Goal: Obtain resource: Download file/media

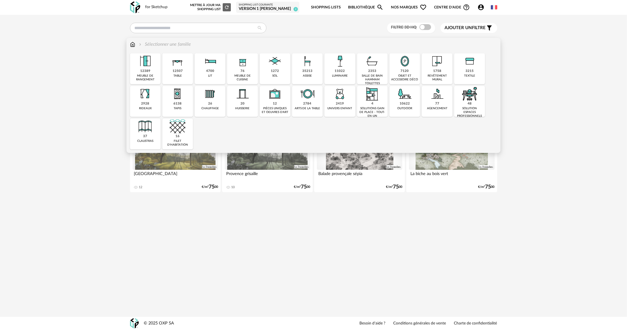
click at [238, 67] on img at bounding box center [243, 61] width 16 height 16
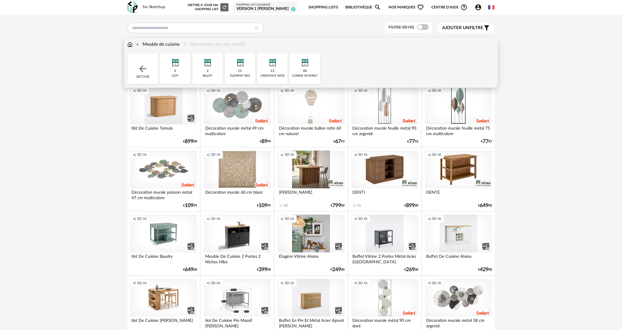
click at [308, 72] on div "48 cuisine schmidt" at bounding box center [304, 68] width 31 height 31
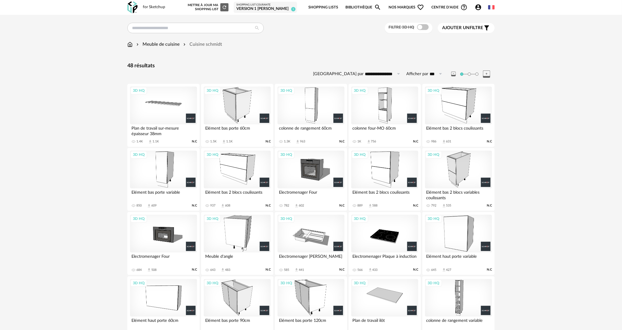
click at [373, 164] on div "3D HQ" at bounding box center [384, 170] width 67 height 38
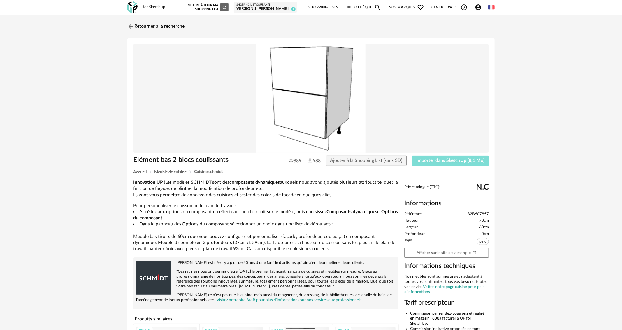
click at [474, 156] on button "Importer dans SketchUp (8,1 Mo)" at bounding box center [450, 161] width 77 height 10
click at [153, 25] on link "Retourner à la recherche" at bounding box center [154, 26] width 57 height 13
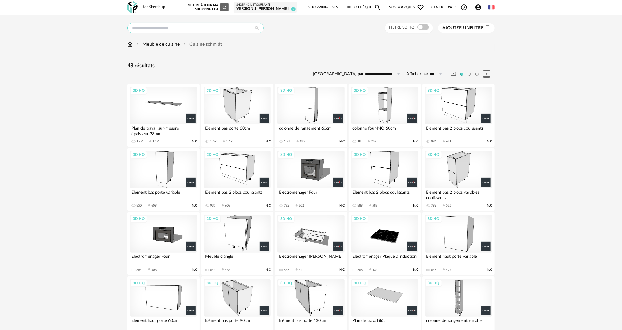
click at [157, 31] on input "text" at bounding box center [195, 28] width 136 height 10
type input "**********"
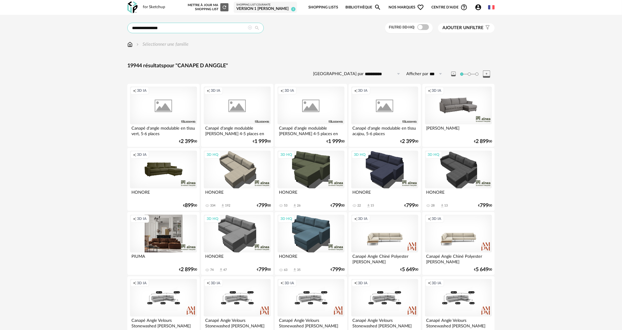
click at [163, 28] on input "**********" at bounding box center [195, 28] width 136 height 10
type input "**********"
click at [198, 39] on span "CANAPE D ANGLE" at bounding box center [198, 40] width 36 height 4
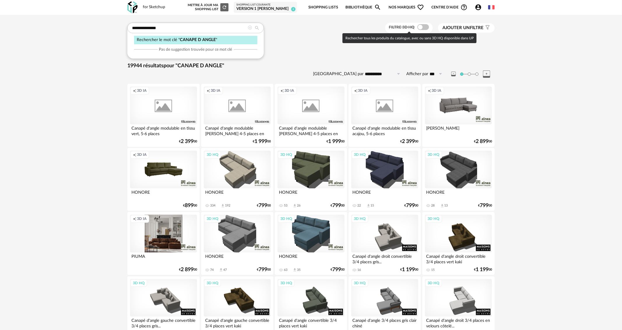
click at [424, 28] on span at bounding box center [423, 27] width 12 height 6
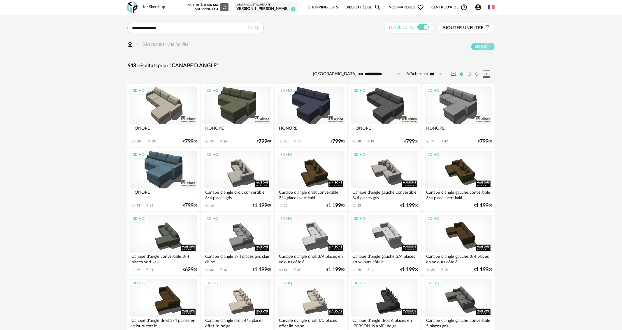
click at [175, 105] on div "3D HQ" at bounding box center [163, 106] width 67 height 38
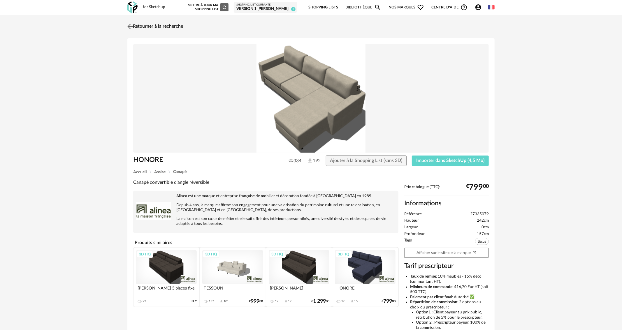
click at [130, 28] on img at bounding box center [130, 26] width 8 height 8
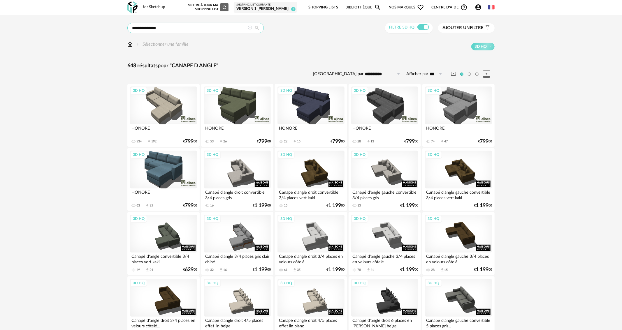
click at [184, 30] on input "**********" at bounding box center [195, 28] width 136 height 10
type input "**********"
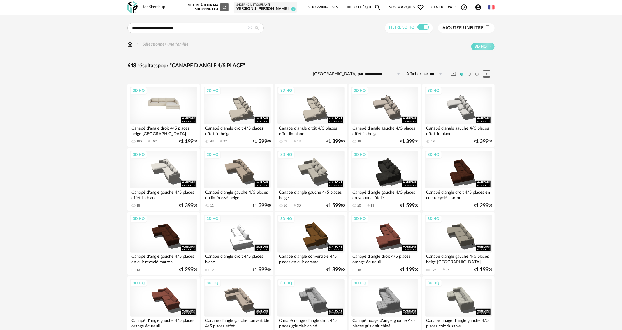
click at [170, 110] on div "3D HQ" at bounding box center [163, 106] width 67 height 38
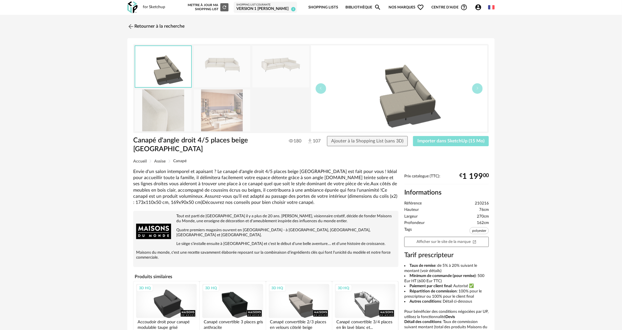
click at [467, 144] on button "Importer dans SketchUp (15 Mo)" at bounding box center [451, 141] width 76 height 10
click at [148, 24] on link "Retourner à la recherche" at bounding box center [154, 26] width 57 height 13
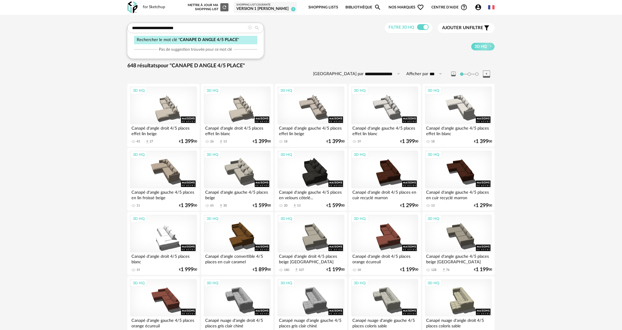
drag, startPoint x: 200, startPoint y: 27, endPoint x: 87, endPoint y: 26, distance: 112.8
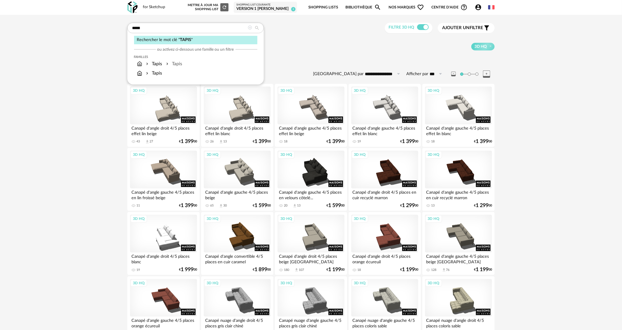
type input "*****"
type input "**********"
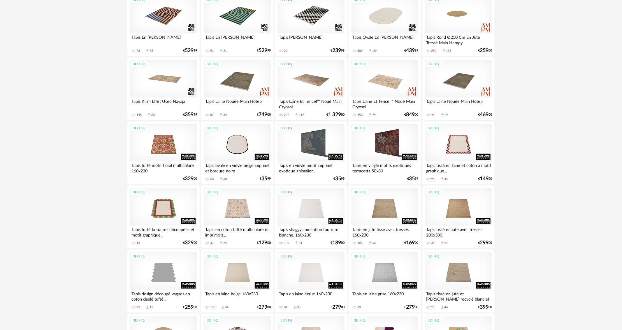
scroll to position [291, 0]
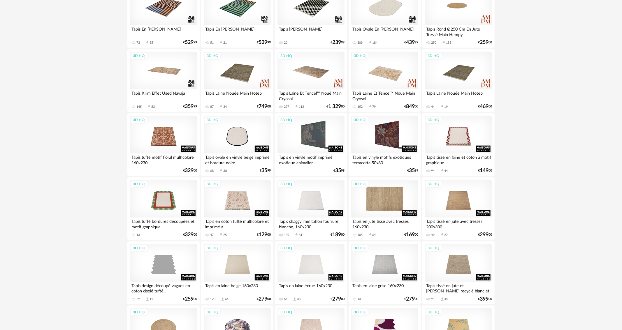
click at [385, 208] on div "3D HQ" at bounding box center [384, 199] width 67 height 38
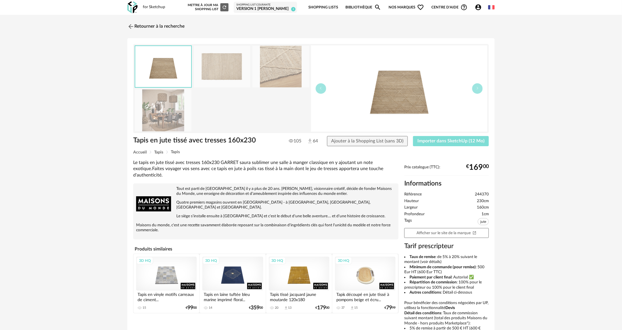
click at [452, 140] on span "Importer dans SketchUp (12 Mo)" at bounding box center [450, 141] width 67 height 5
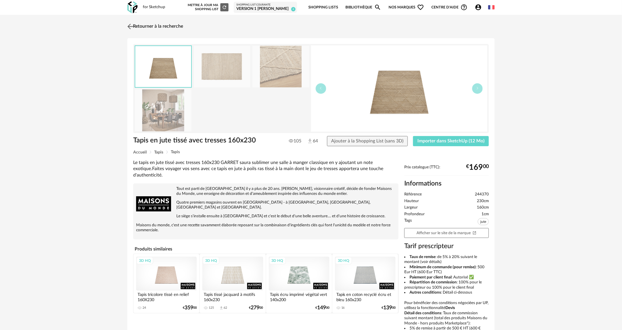
click at [130, 26] on img at bounding box center [130, 26] width 8 height 8
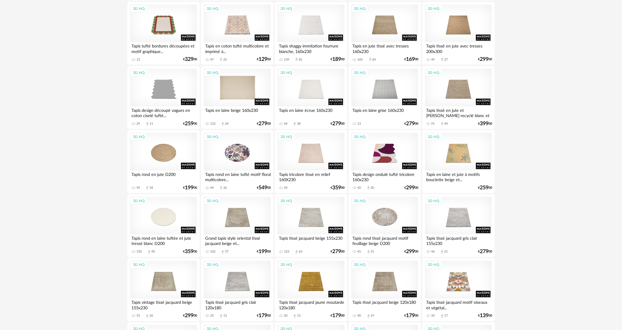
scroll to position [554, 0]
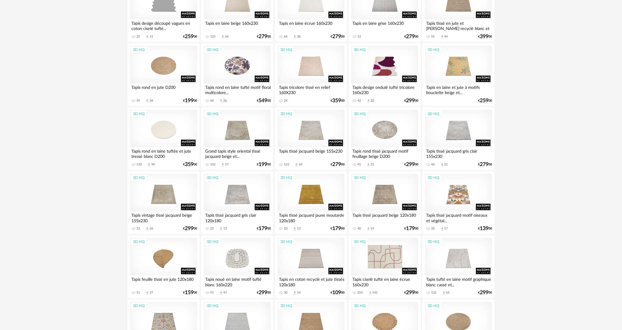
click at [368, 262] on div "3D HQ" at bounding box center [384, 257] width 67 height 38
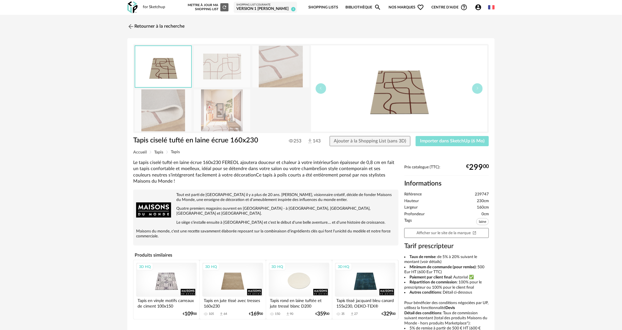
click at [471, 140] on span "Importer dans SketchUp (6 Mo)" at bounding box center [452, 141] width 64 height 5
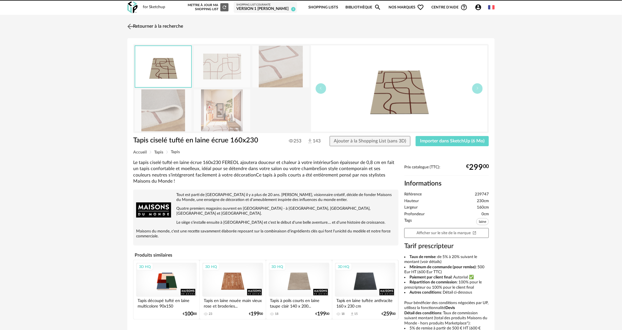
click at [132, 24] on img at bounding box center [130, 26] width 8 height 8
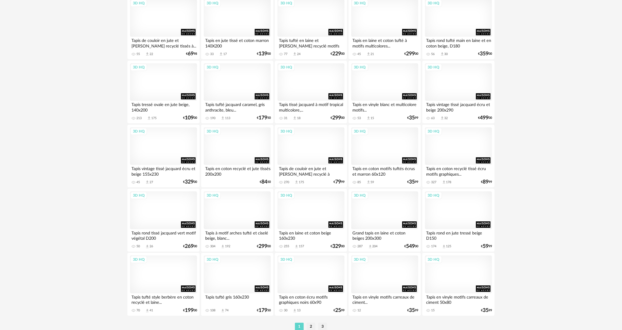
scroll to position [1074, 0]
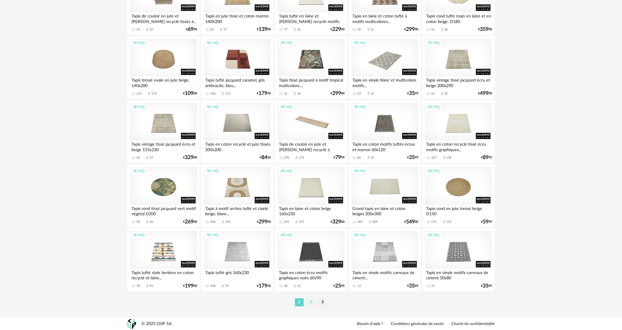
click at [311, 303] on li "2" at bounding box center [311, 302] width 9 height 8
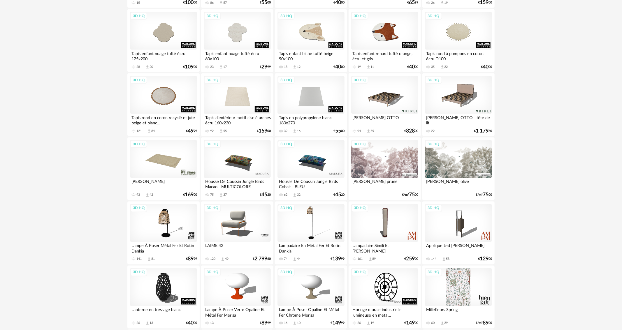
scroll to position [525, 0]
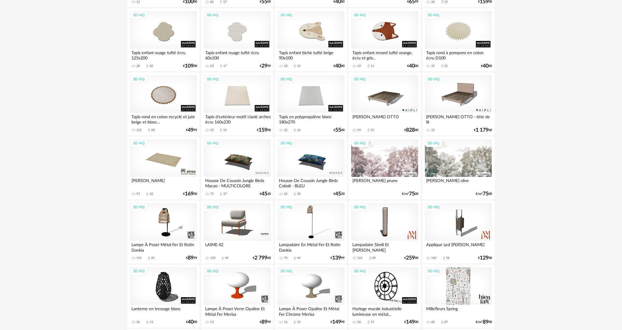
click at [184, 156] on div "3D HQ" at bounding box center [163, 158] width 67 height 38
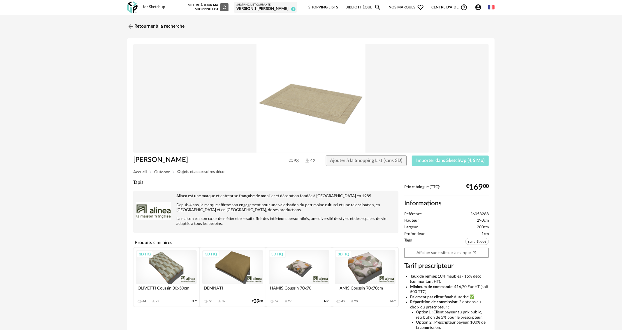
click at [462, 159] on span "Importer dans SketchUp (4,6 Mo)" at bounding box center [450, 160] width 68 height 5
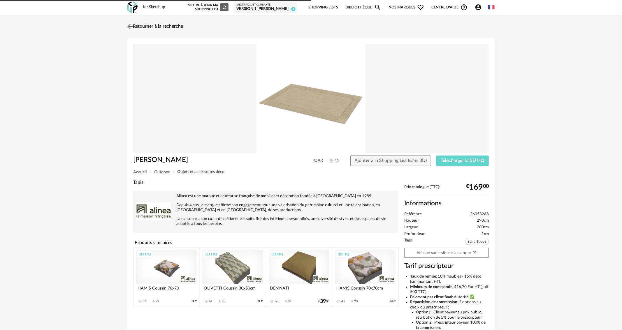
click at [132, 26] on img at bounding box center [130, 26] width 8 height 8
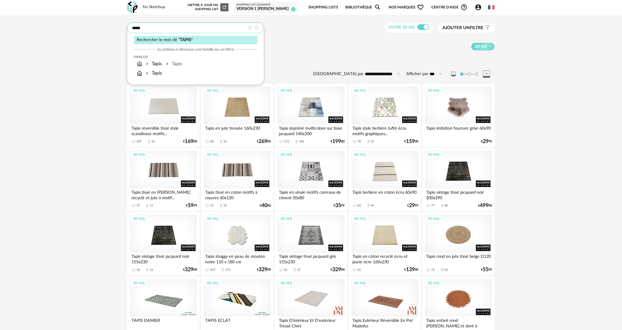
drag, startPoint x: 183, startPoint y: 30, endPoint x: 84, endPoint y: 36, distance: 99.8
type input "**********"
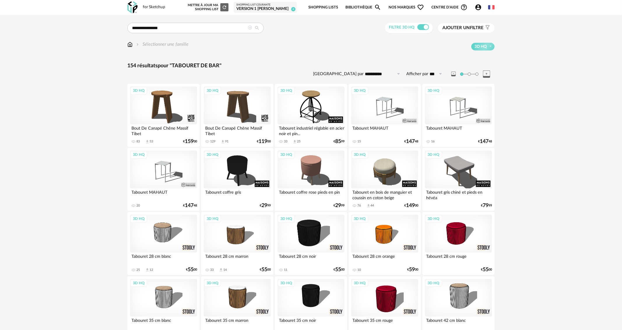
click at [131, 47] on img at bounding box center [129, 44] width 5 height 7
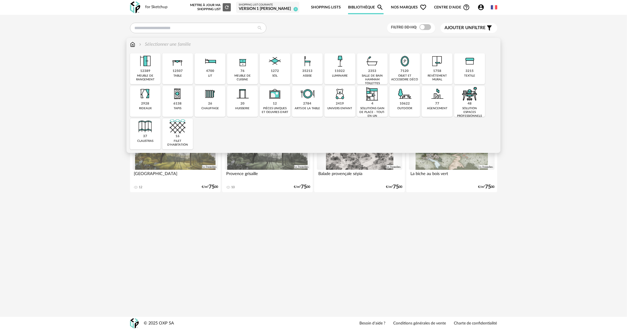
click at [309, 74] on div "assise" at bounding box center [307, 76] width 9 height 4
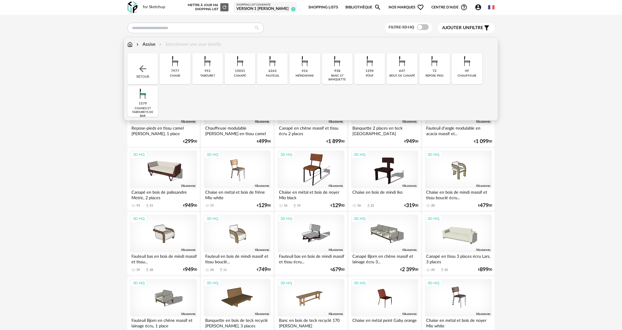
click at [208, 70] on div "951" at bounding box center [208, 71] width 6 height 4
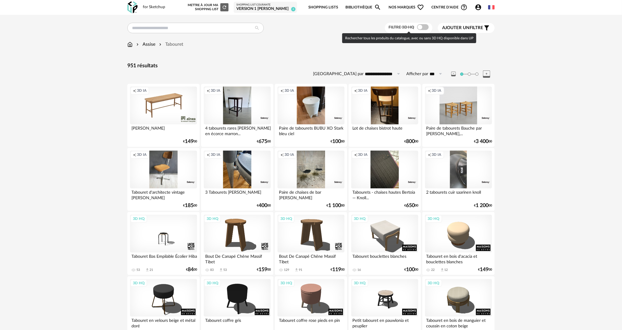
click at [423, 28] on span at bounding box center [423, 27] width 12 height 6
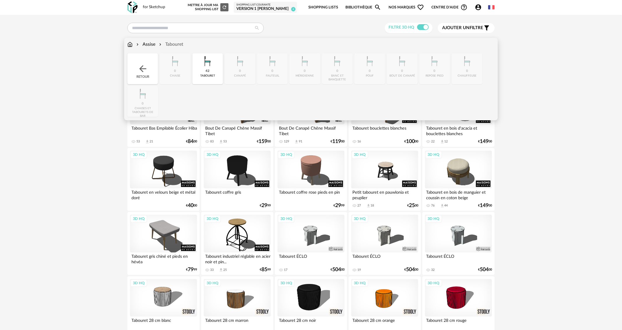
click at [204, 76] on div "tabouret" at bounding box center [207, 76] width 15 height 4
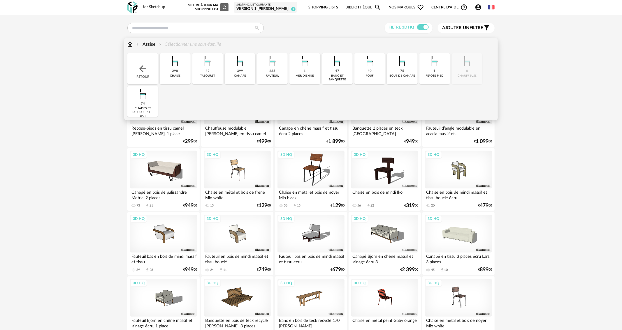
click at [156, 105] on div "74 [PERSON_NAME] et tabourets de bar" at bounding box center [142, 101] width 31 height 31
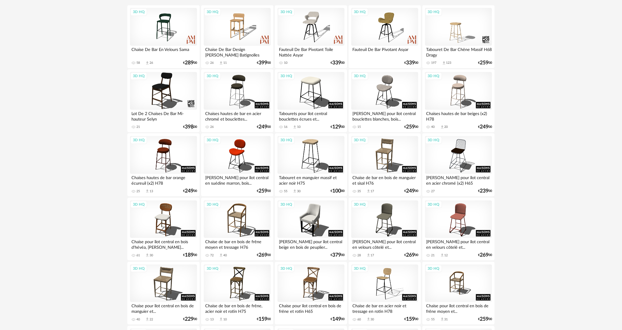
scroll to position [50, 0]
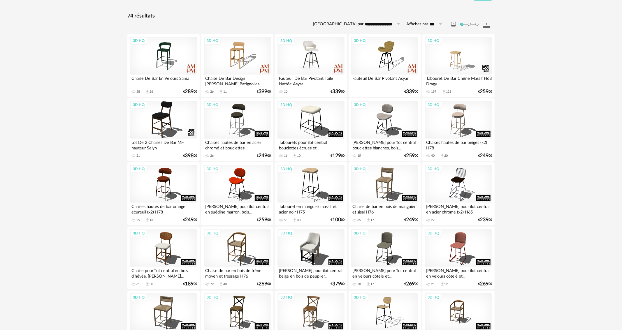
click at [329, 50] on div "3D HQ" at bounding box center [310, 56] width 67 height 38
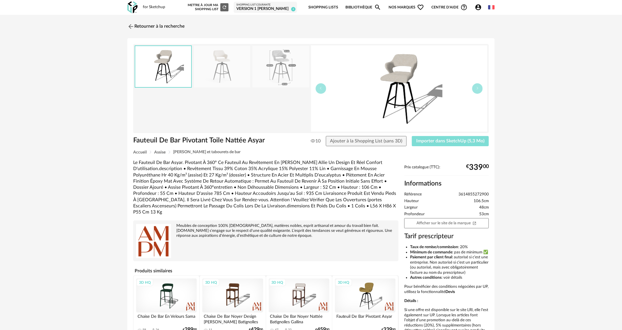
click at [464, 140] on span "Importer dans SketchUp (5,3 Mo)" at bounding box center [450, 141] width 68 height 5
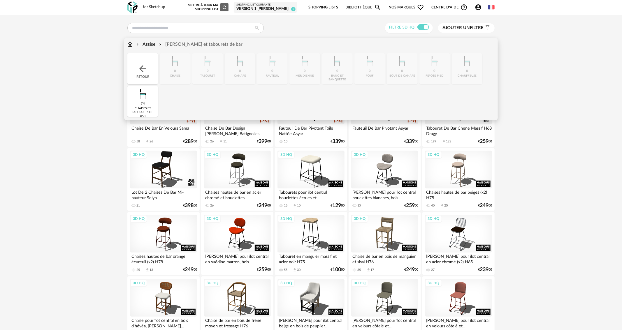
click at [127, 43] on img at bounding box center [129, 44] width 5 height 7
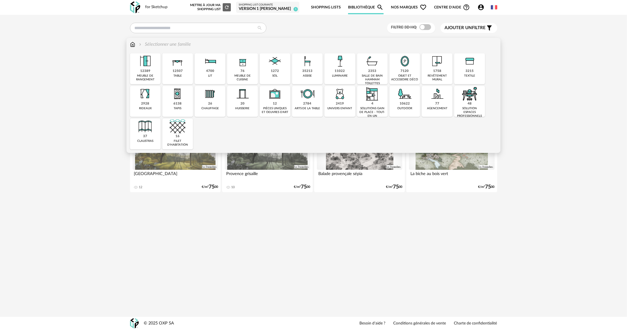
click at [237, 69] on div "76 meuble de cuisine" at bounding box center [242, 68] width 31 height 31
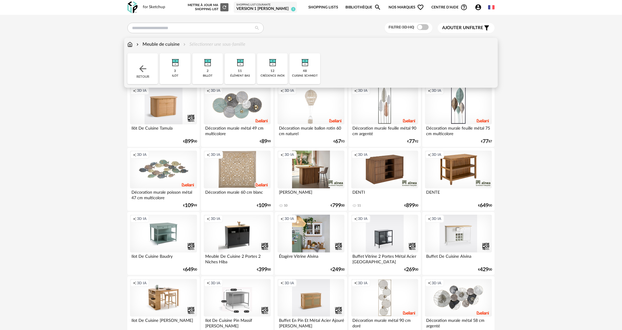
click at [303, 70] on div "48 cuisine schmidt" at bounding box center [304, 68] width 31 height 31
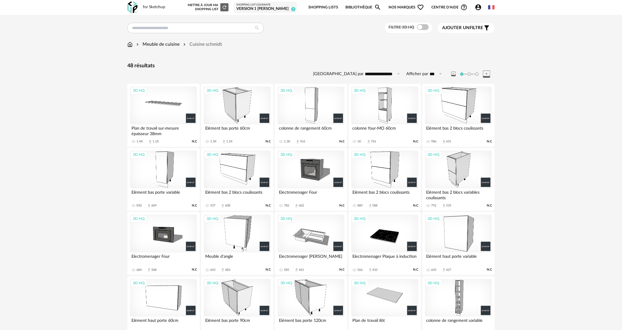
click at [168, 112] on div "3D HQ" at bounding box center [163, 106] width 67 height 38
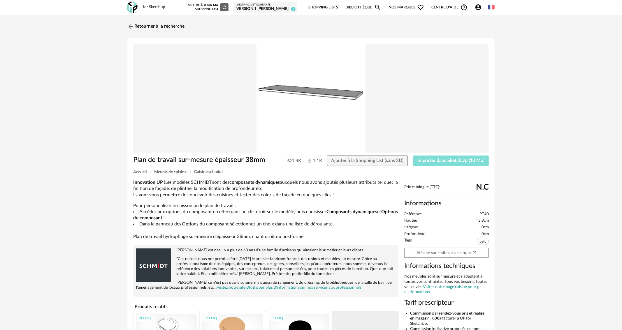
click at [462, 160] on span "Importer dans SketchUp (10 Mo)" at bounding box center [450, 160] width 67 height 5
click at [154, 27] on link "Retourner à la recherche" at bounding box center [154, 26] width 57 height 13
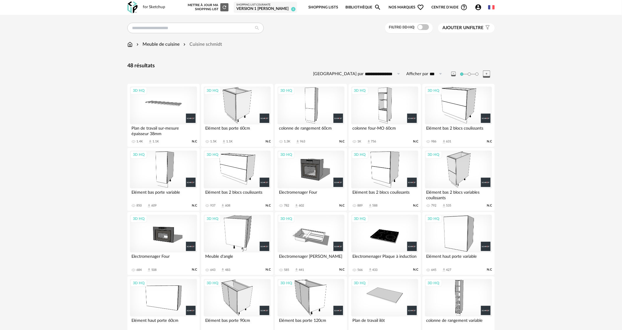
click at [310, 108] on div "3D HQ" at bounding box center [310, 106] width 67 height 38
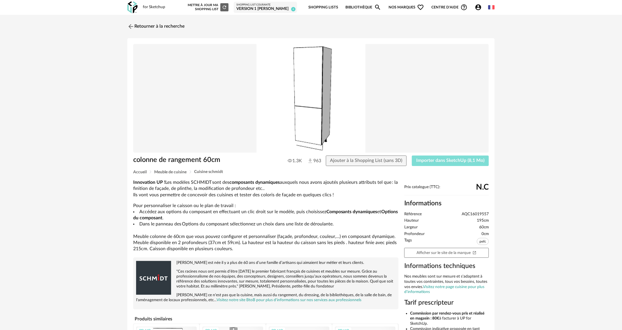
click at [446, 162] on span "Importer dans SketchUp (8,1 Mo)" at bounding box center [450, 160] width 68 height 5
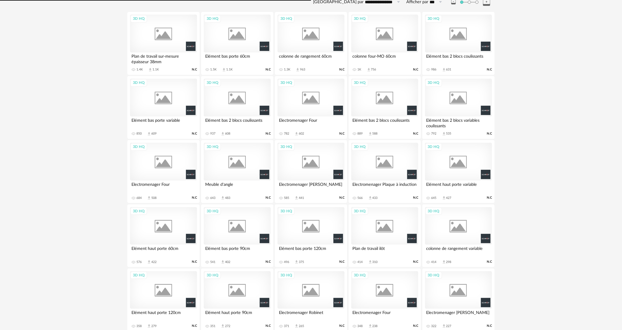
scroll to position [82, 0]
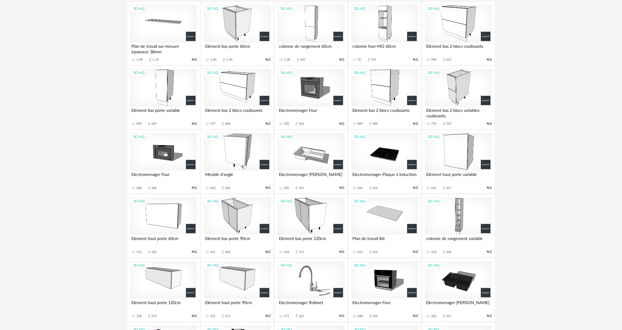
click at [240, 148] on div "3D HQ" at bounding box center [237, 152] width 67 height 38
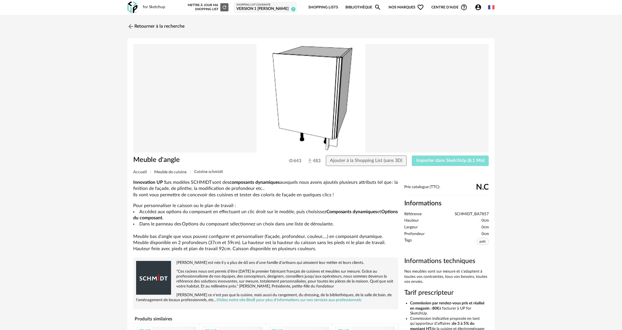
click at [429, 161] on span "Importer dans SketchUp (8,1 Mo)" at bounding box center [450, 160] width 68 height 5
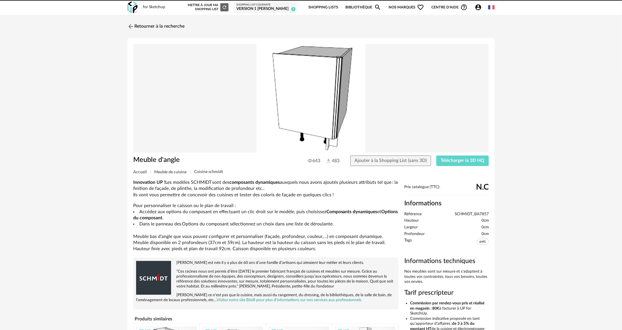
click at [446, 155] on div "Meuble d'angle 643 483 Ajouter à la Shopping List (sans 3D) Télécharger la 3D H…" at bounding box center [310, 233] width 367 height 390
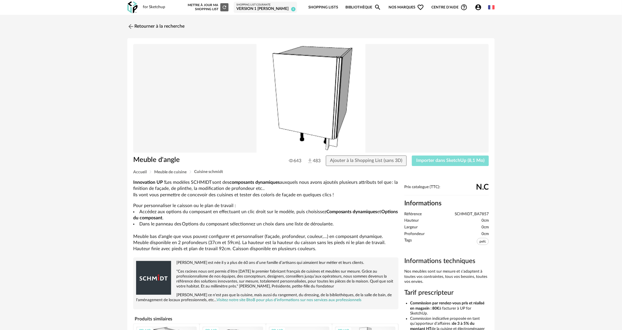
click at [426, 157] on button "Importer dans SketchUp (8,1 Mo)" at bounding box center [450, 161] width 77 height 10
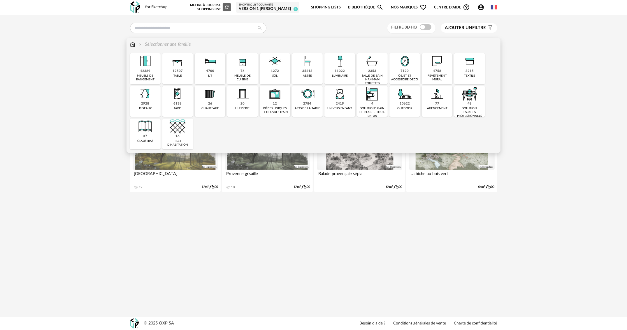
click at [235, 67] on img at bounding box center [243, 61] width 16 height 16
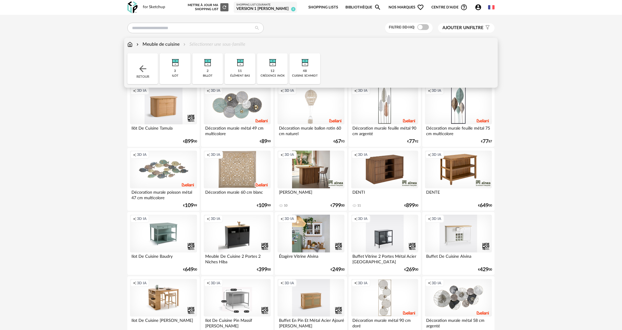
click at [172, 43] on div "Meuble de cuisine" at bounding box center [157, 44] width 44 height 7
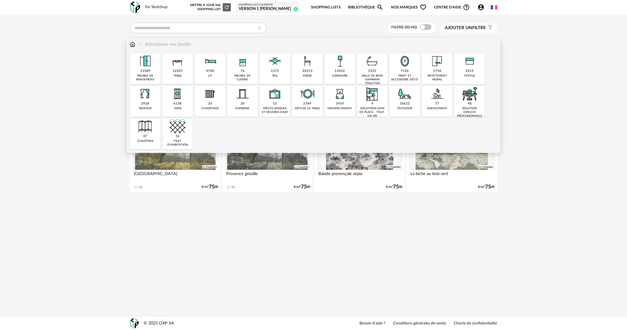
click at [250, 69] on img at bounding box center [243, 61] width 16 height 16
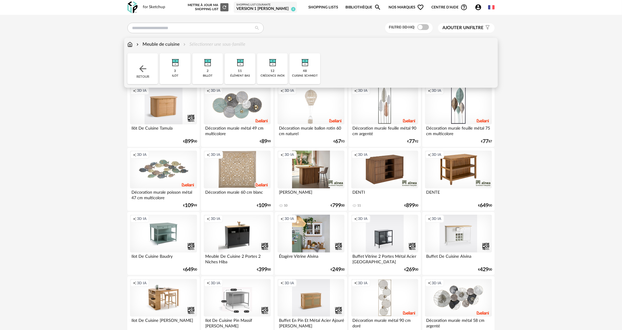
click at [316, 68] on div "48 cuisine schmidt" at bounding box center [304, 68] width 31 height 31
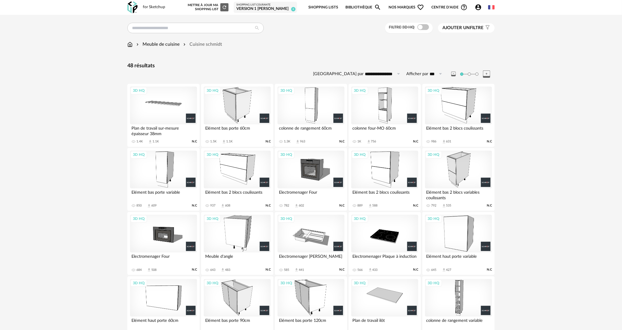
click at [459, 162] on div "3D HQ" at bounding box center [458, 170] width 67 height 38
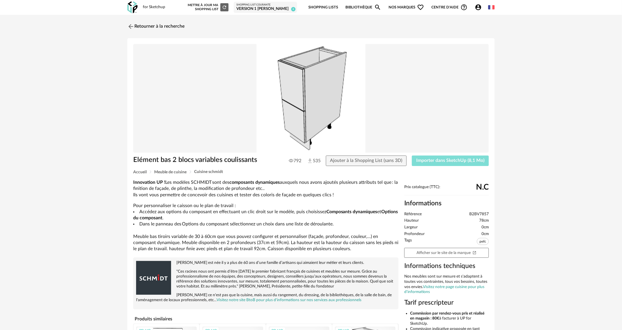
click at [459, 162] on span "Importer dans SketchUp (8,1 Mo)" at bounding box center [450, 160] width 68 height 5
click at [423, 160] on span "Importer dans SketchUp (8,1 Mo)" at bounding box center [450, 160] width 68 height 5
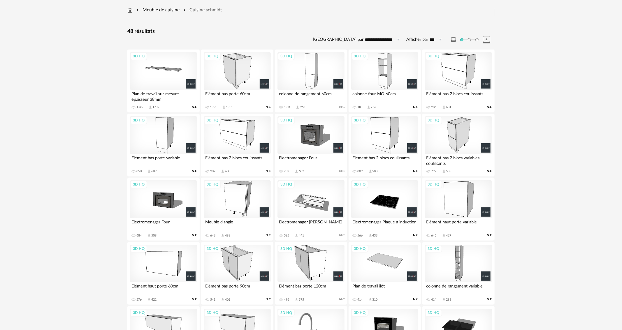
scroll to position [29, 0]
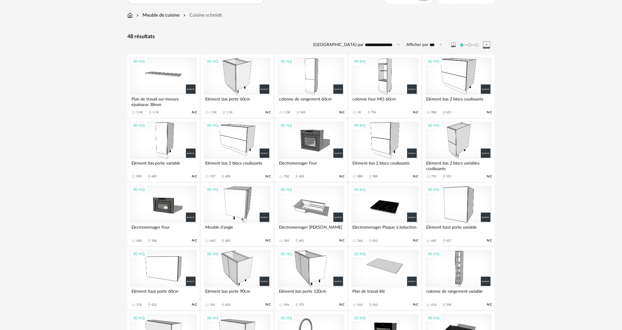
click at [180, 77] on div "3D HQ" at bounding box center [163, 76] width 67 height 38
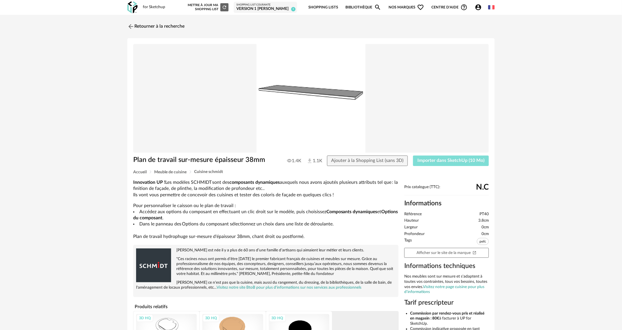
click at [461, 161] on span "Importer dans SketchUp (10 Mo)" at bounding box center [450, 160] width 67 height 5
click at [129, 26] on img at bounding box center [130, 26] width 8 height 8
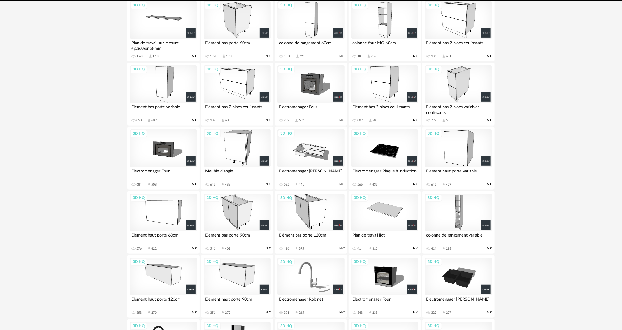
scroll to position [85, 0]
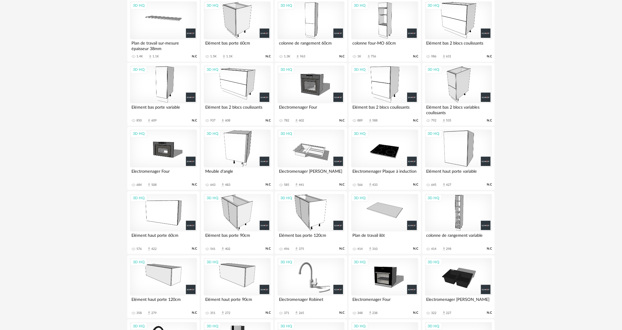
click at [169, 260] on div "3D HQ" at bounding box center [163, 277] width 67 height 38
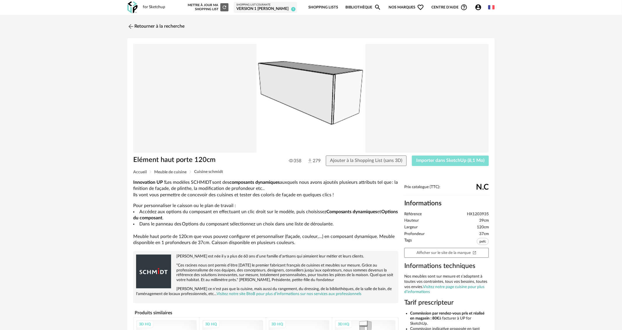
click at [443, 161] on span "Importer dans SketchUp (8,1 Mo)" at bounding box center [450, 160] width 68 height 5
click at [159, 27] on link "Retourner à la recherche" at bounding box center [154, 26] width 57 height 13
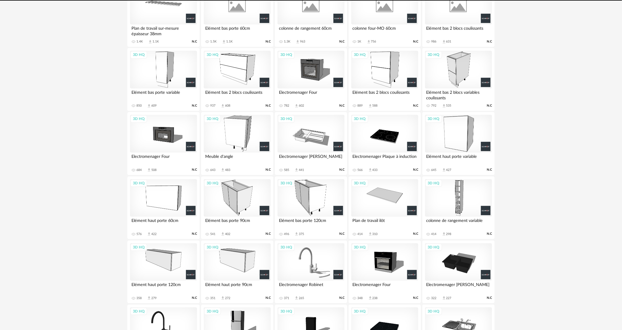
scroll to position [85, 0]
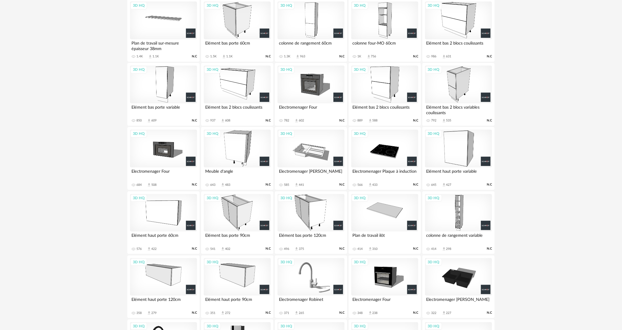
click at [233, 275] on div "3D HQ" at bounding box center [237, 277] width 67 height 38
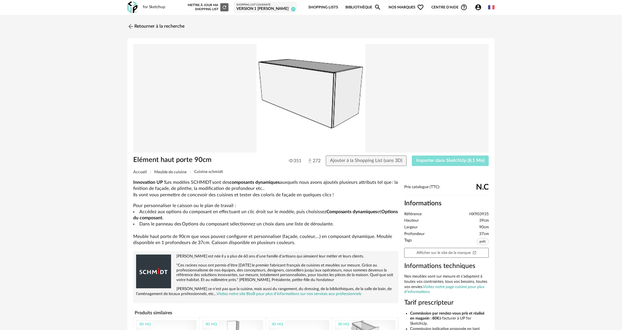
click at [459, 164] on button "Importer dans SketchUp (8,1 Mo)" at bounding box center [450, 161] width 77 height 10
click at [130, 23] on img at bounding box center [130, 26] width 8 height 8
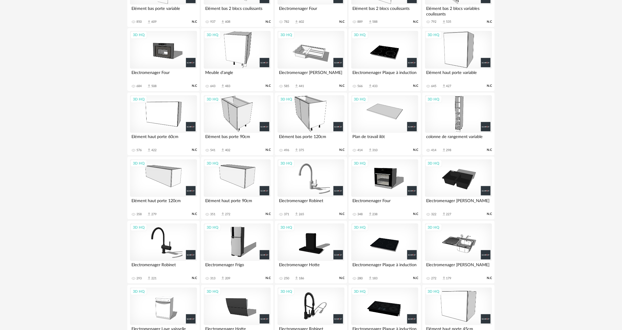
scroll to position [9, 0]
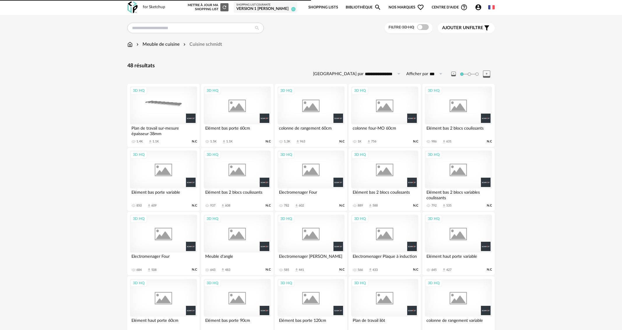
scroll to position [340, 0]
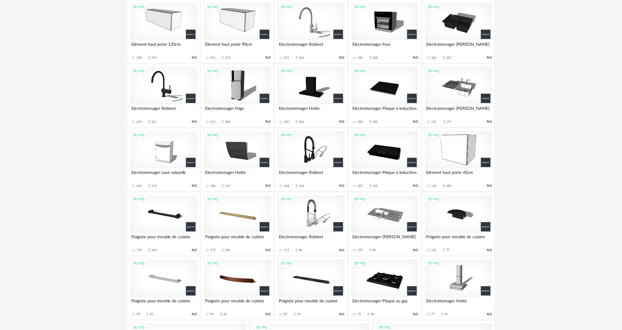
click at [456, 156] on div "3D HQ" at bounding box center [458, 150] width 67 height 38
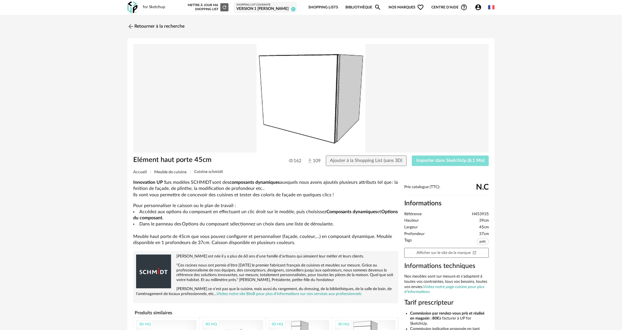
click at [453, 159] on span "Importer dans SketchUp (8,1 Mo)" at bounding box center [450, 160] width 68 height 5
click at [158, 27] on link "Retourner à la recherche" at bounding box center [154, 26] width 57 height 13
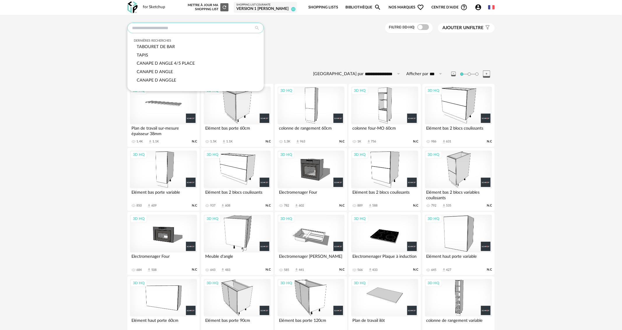
click at [194, 29] on input "text" at bounding box center [195, 28] width 136 height 10
click at [299, 52] on div "Meuble de cuisine Cuisine schmidt" at bounding box center [310, 47] width 367 height 12
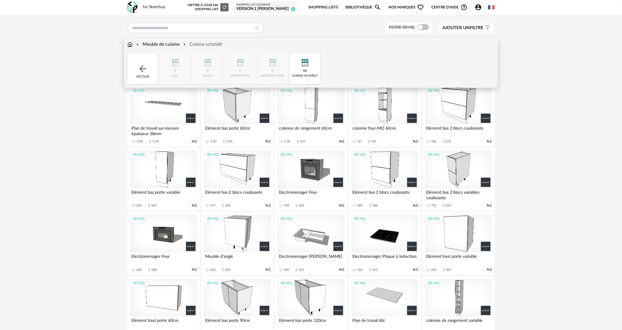
click at [132, 44] on img at bounding box center [129, 44] width 5 height 7
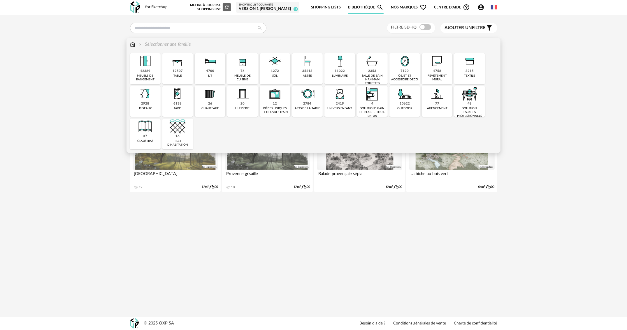
click at [171, 65] on img at bounding box center [178, 61] width 16 height 16
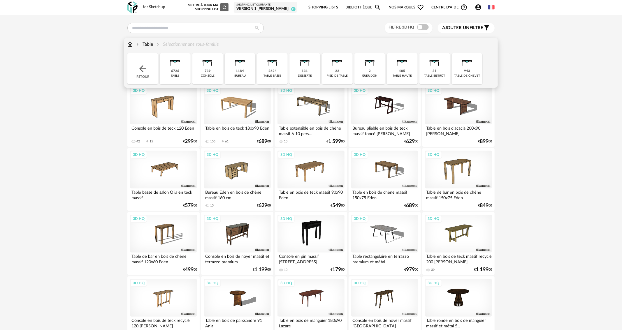
click at [171, 65] on img at bounding box center [175, 61] width 16 height 16
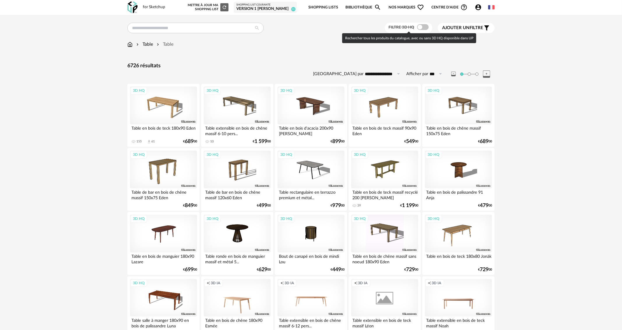
click at [423, 30] on span at bounding box center [423, 27] width 12 height 6
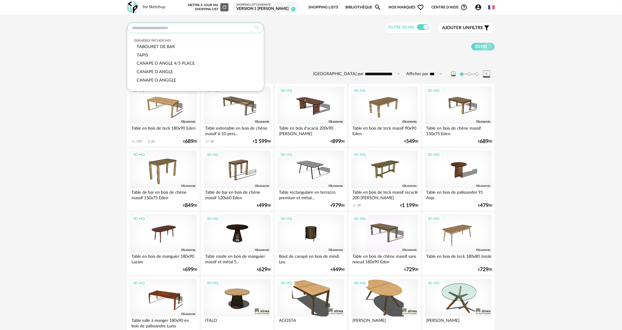
click at [201, 28] on input "text" at bounding box center [195, 28] width 136 height 10
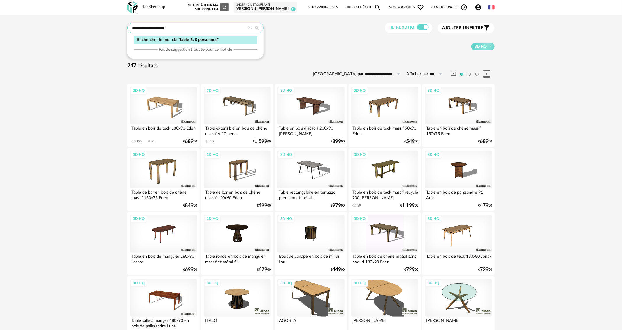
type input "**********"
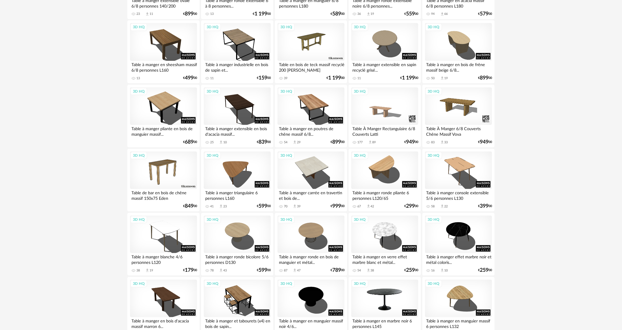
scroll to position [117, 0]
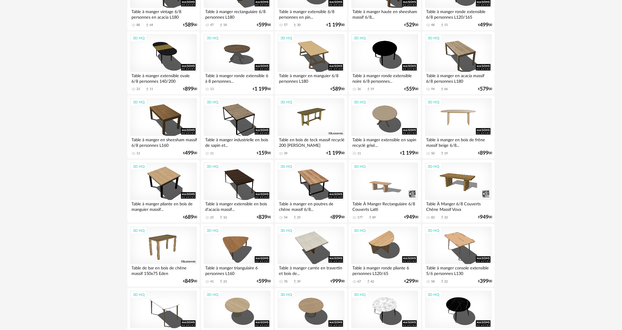
click at [448, 104] on div "3D HQ" at bounding box center [458, 117] width 67 height 38
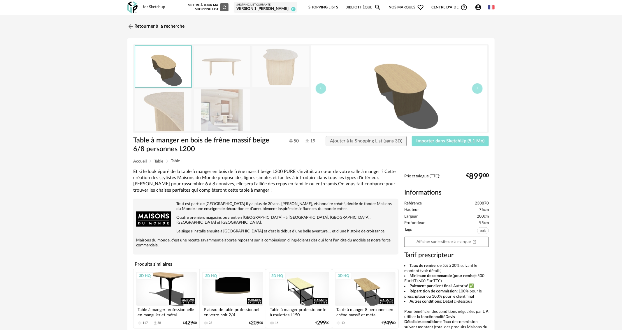
click at [435, 138] on button "Importer dans SketchUp (5,1 Mo)" at bounding box center [450, 141] width 77 height 10
click at [218, 112] on img at bounding box center [222, 110] width 57 height 42
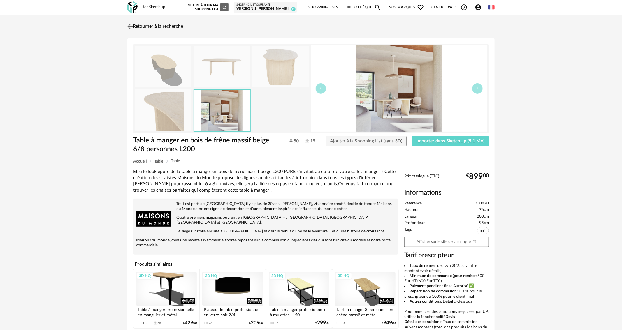
click at [161, 26] on link "Retourner à la recherche" at bounding box center [154, 26] width 57 height 13
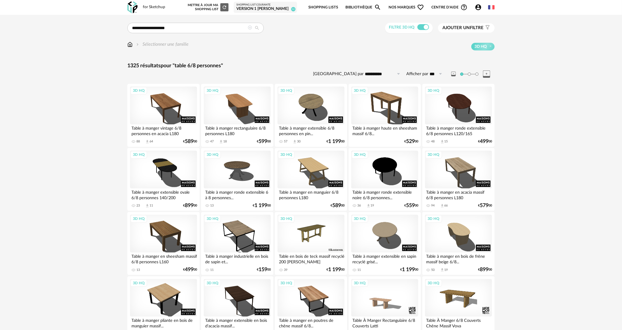
click at [479, 27] on span "Ajouter un filtre" at bounding box center [462, 28] width 41 height 6
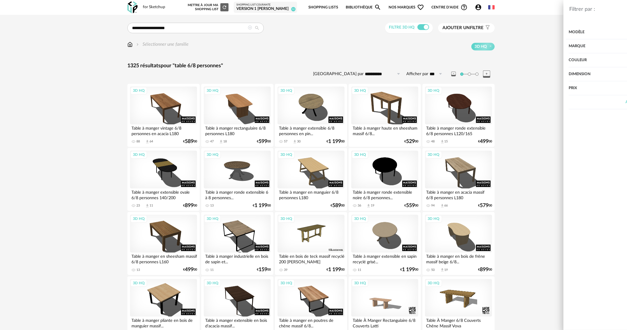
click at [446, 44] on div "Marque" at bounding box center [529, 46] width 171 height 14
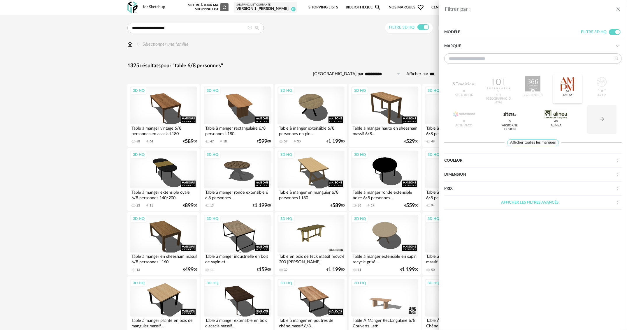
click at [573, 86] on div at bounding box center [567, 83] width 23 height 15
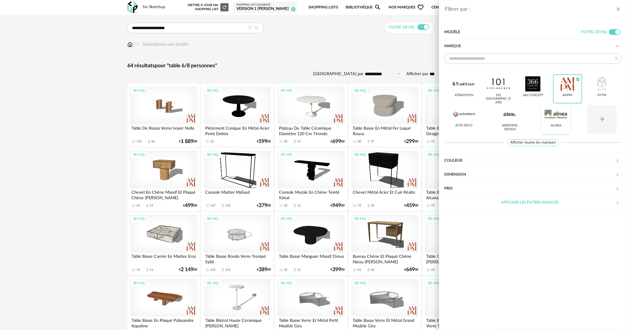
click at [557, 117] on div at bounding box center [555, 114] width 23 height 15
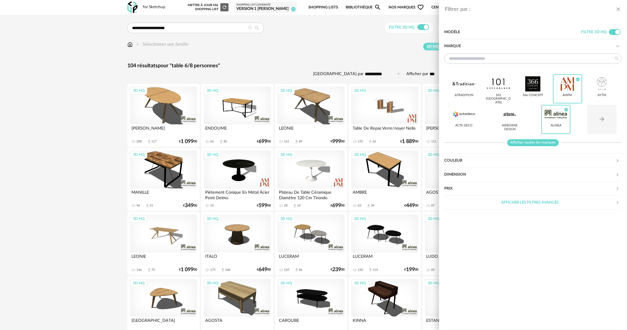
click at [542, 141] on span "Afficher toutes les marques" at bounding box center [533, 142] width 52 height 7
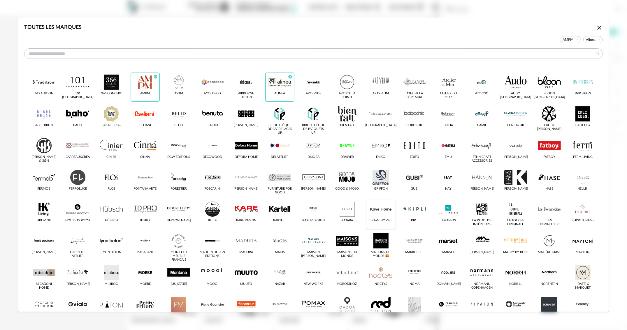
click at [376, 211] on div "dialog" at bounding box center [380, 209] width 23 height 15
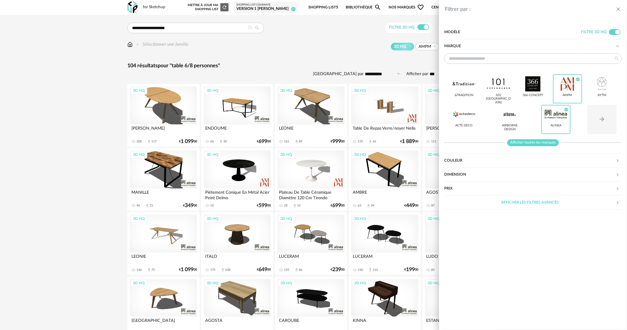
click at [536, 143] on span "Afficher toutes les marques" at bounding box center [533, 142] width 52 height 7
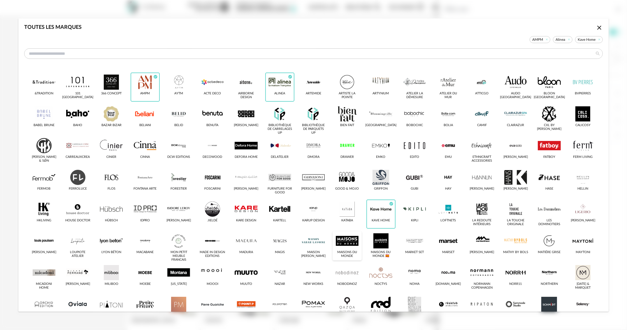
click at [344, 241] on div "dialog" at bounding box center [347, 240] width 23 height 15
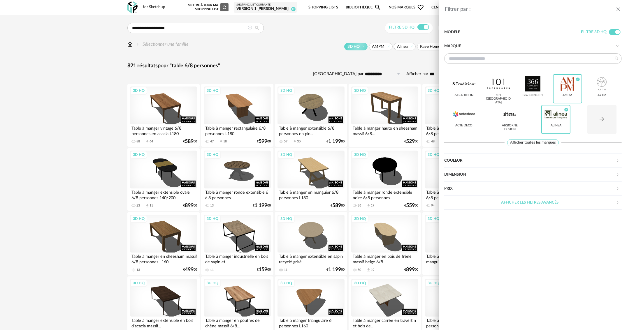
click at [385, 61] on div "Filtrer par : Modèle Filtre 3D HQ Marque &tradition 101 Copenhagen 366 Concept …" at bounding box center [313, 165] width 627 height 330
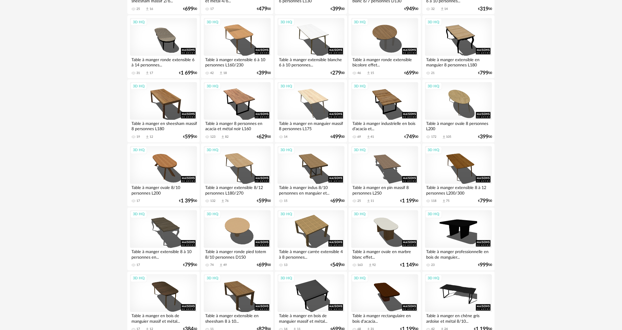
scroll to position [583, 0]
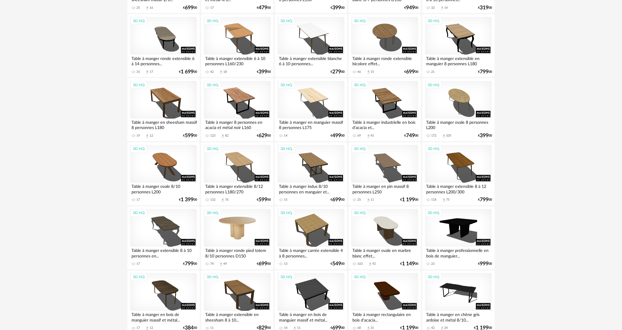
click at [240, 224] on div "3D HQ" at bounding box center [237, 228] width 67 height 38
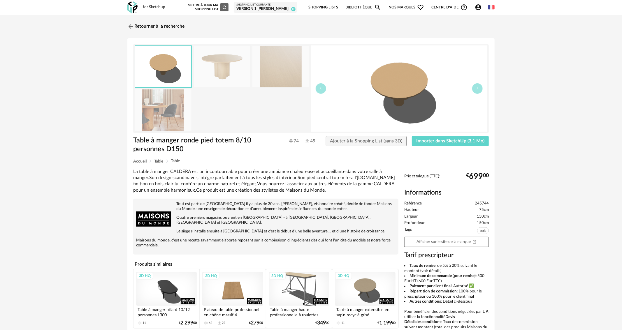
click at [169, 108] on img at bounding box center [163, 110] width 57 height 42
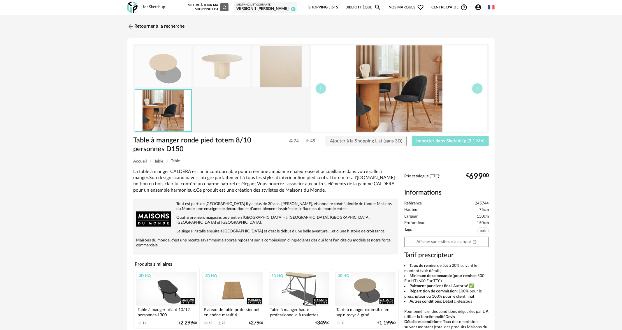
click at [453, 136] on button "Importer dans SketchUp (3,1 Mo)" at bounding box center [450, 141] width 77 height 10
click at [159, 27] on link "Retourner à la recherche" at bounding box center [154, 26] width 57 height 13
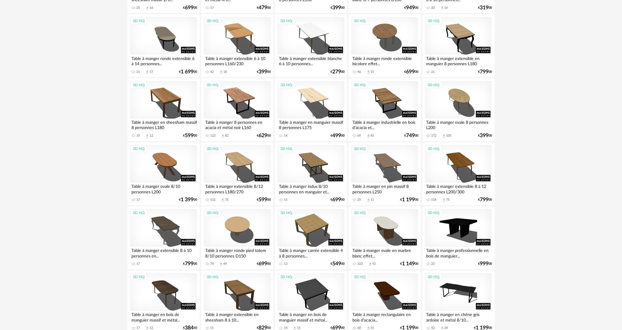
drag, startPoint x: 240, startPoint y: 236, endPoint x: 246, endPoint y: 250, distance: 15.0
click at [240, 237] on div "3D HQ" at bounding box center [237, 228] width 67 height 38
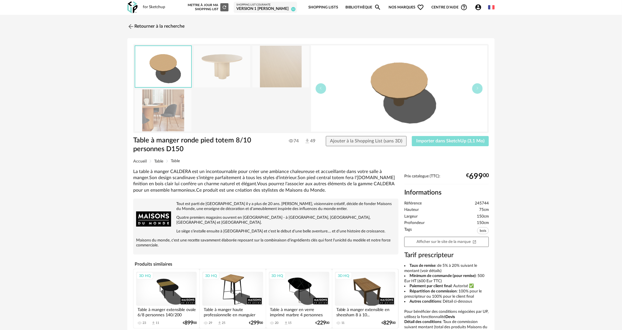
click at [452, 139] on span "Importer dans SketchUp (3,1 Mo)" at bounding box center [450, 141] width 68 height 5
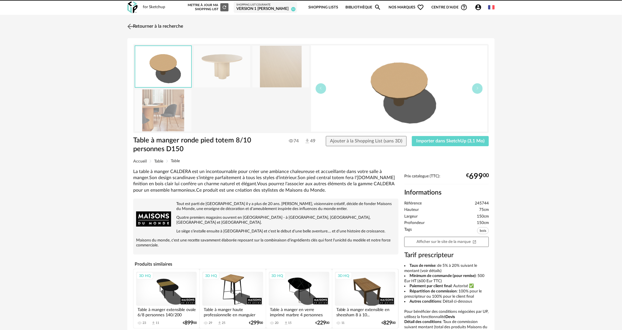
click at [134, 26] on link "Retourner à la recherche" at bounding box center [154, 26] width 57 height 13
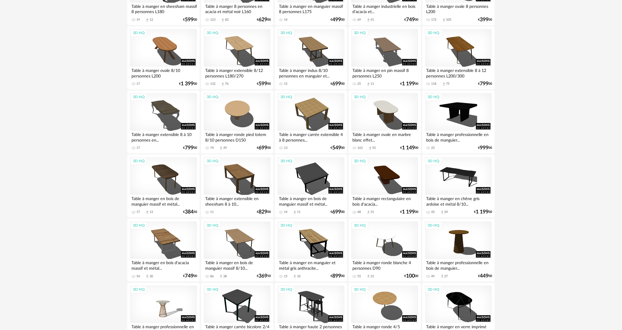
scroll to position [699, 0]
click at [393, 117] on div "3D HQ" at bounding box center [384, 112] width 67 height 38
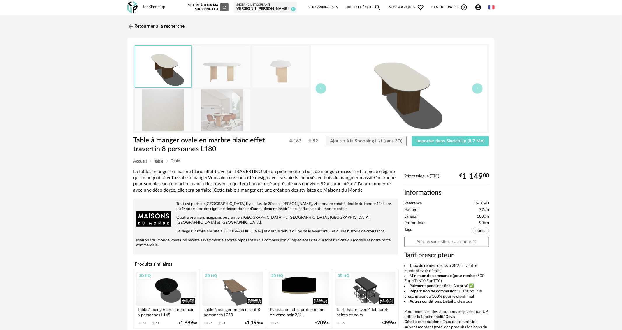
click at [221, 115] on img at bounding box center [222, 110] width 57 height 42
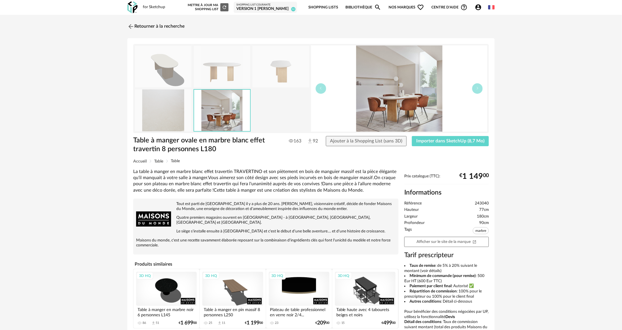
click at [383, 98] on img at bounding box center [399, 88] width 176 height 86
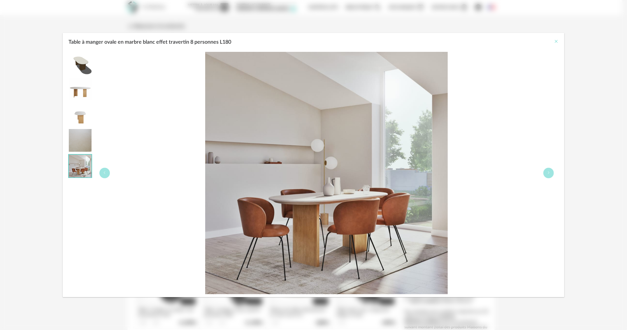
click at [555, 41] on icon "Close" at bounding box center [556, 41] width 5 height 5
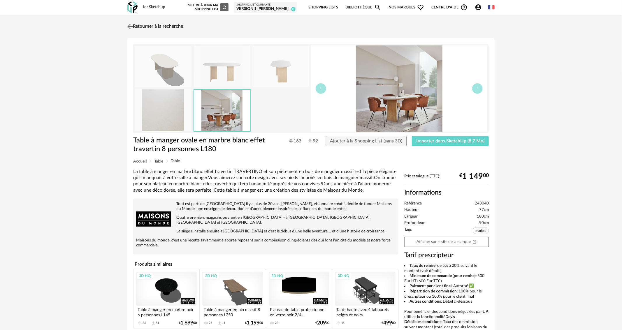
click at [176, 28] on link "Retourner à la recherche" at bounding box center [154, 26] width 57 height 13
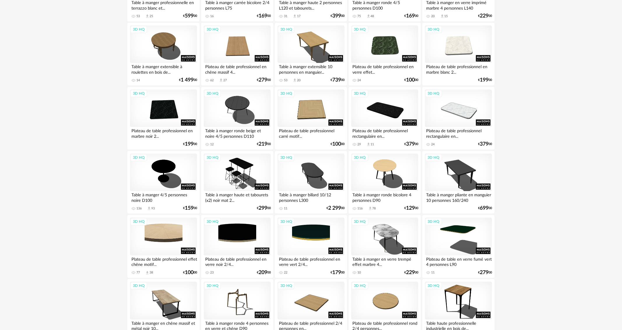
scroll to position [1074, 0]
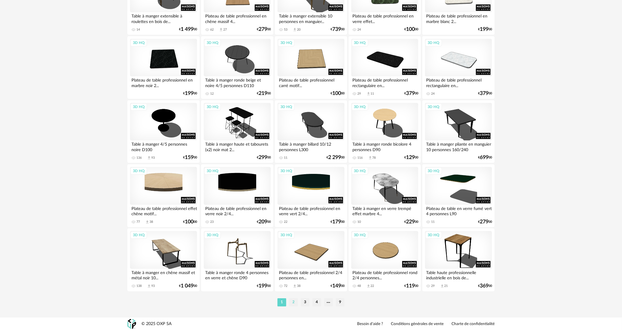
click at [293, 302] on li "2" at bounding box center [293, 302] width 9 height 8
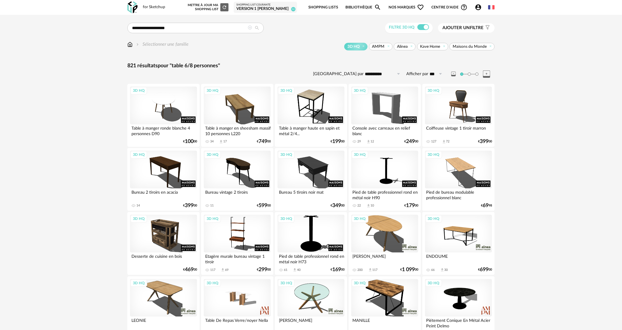
click at [433, 72] on input "***" at bounding box center [436, 73] width 17 height 9
click at [435, 129] on span "500" at bounding box center [438, 128] width 9 height 5
type input "***"
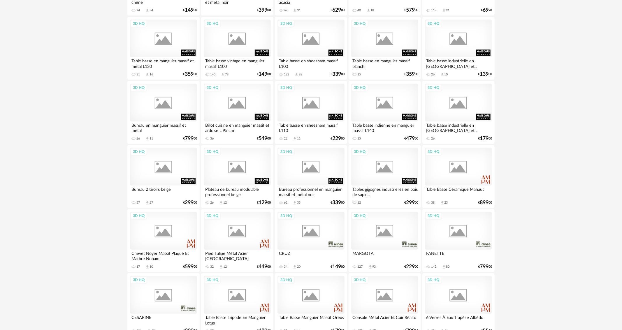
scroll to position [6205, 0]
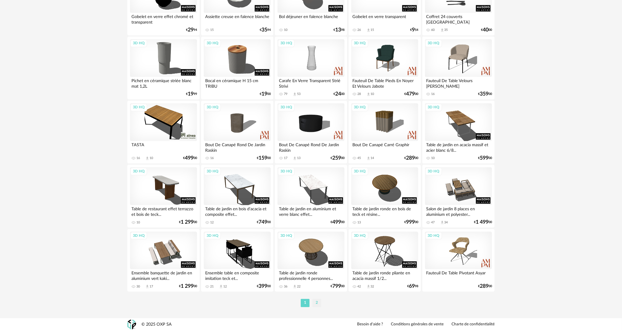
click at [316, 304] on li "2" at bounding box center [316, 303] width 9 height 8
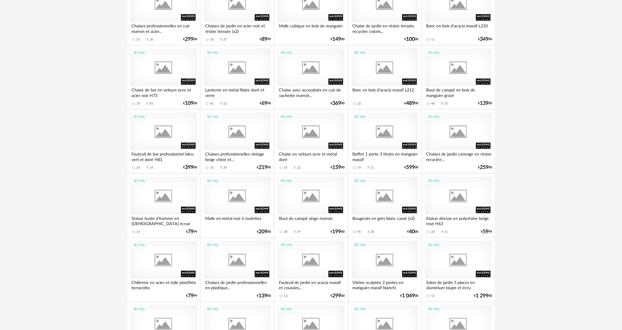
scroll to position [4014, 0]
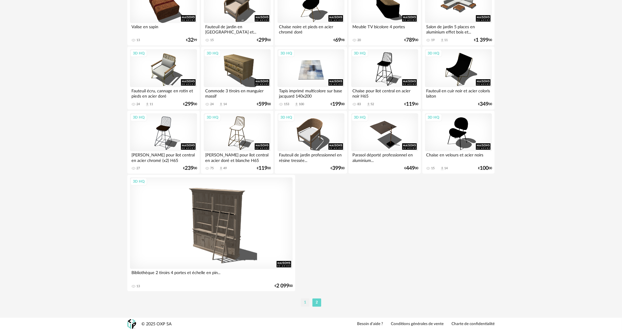
click at [308, 304] on li "1" at bounding box center [305, 303] width 9 height 8
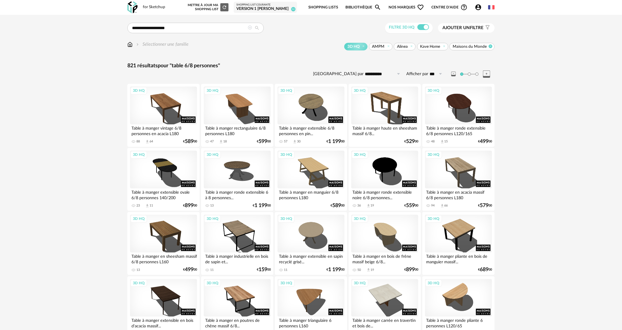
click at [490, 47] on icon at bounding box center [491, 46] width 4 height 4
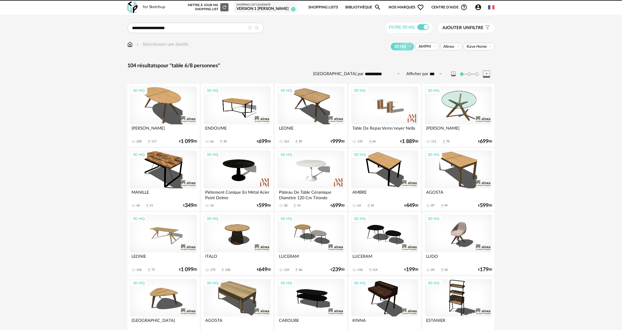
click at [446, 47] on span "Alinea" at bounding box center [449, 46] width 11 height 5
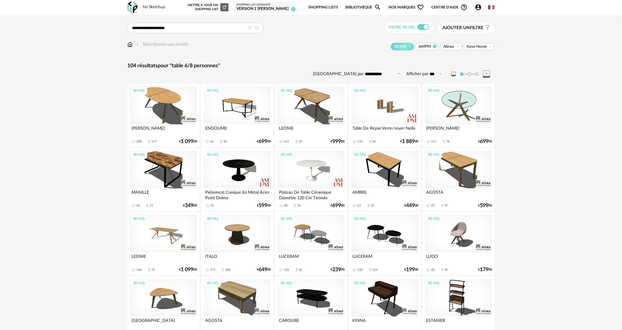
click at [435, 48] on icon at bounding box center [435, 46] width 4 height 4
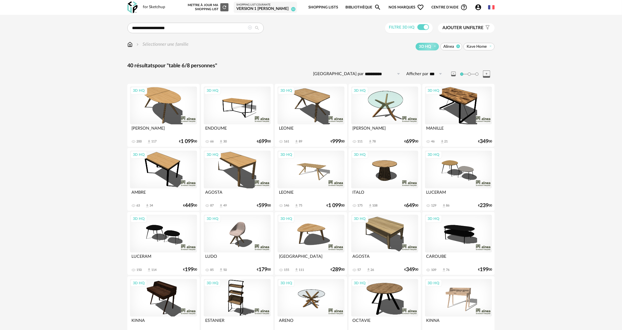
click at [457, 48] on icon at bounding box center [458, 46] width 4 height 4
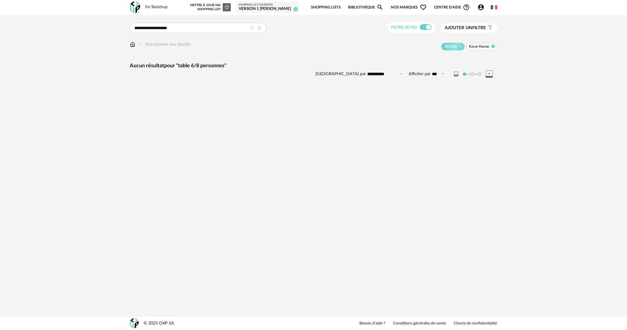
click at [494, 47] on icon at bounding box center [493, 46] width 4 height 4
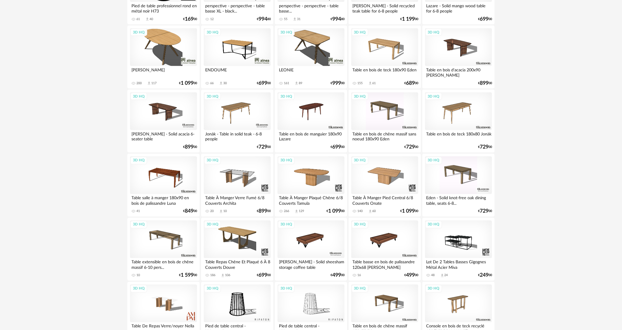
scroll to position [1919, 0]
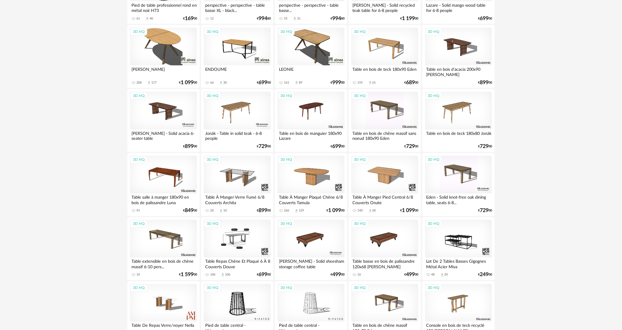
click at [248, 243] on div "3D HQ" at bounding box center [237, 239] width 67 height 38
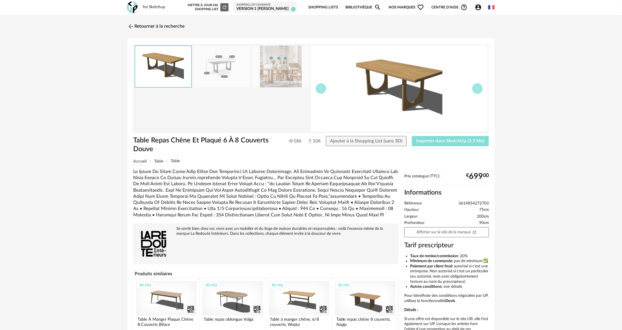
click at [476, 141] on span "Importer dans SketchUp (2,3 Mo)" at bounding box center [450, 141] width 68 height 5
click at [129, 27] on img at bounding box center [130, 26] width 8 height 8
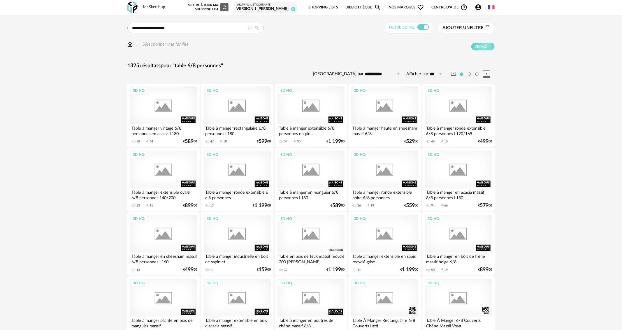
scroll to position [1919, 0]
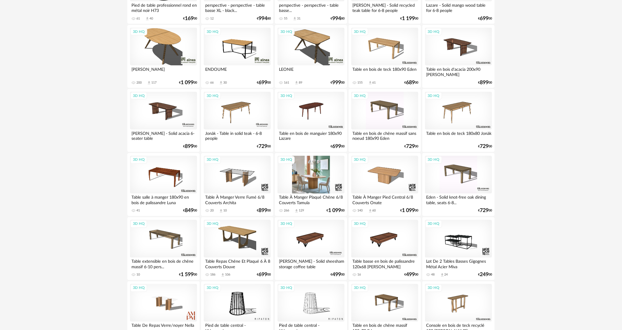
click at [324, 167] on div "3D HQ" at bounding box center [310, 175] width 67 height 38
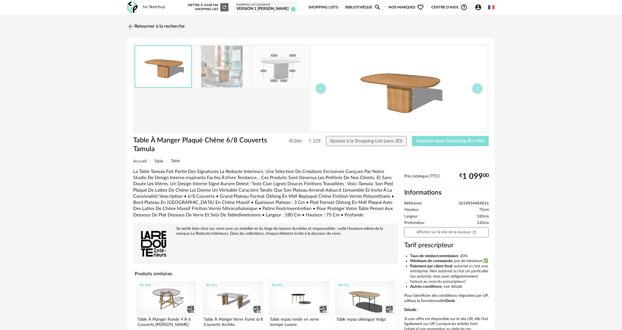
click at [433, 141] on span "Importer dans SketchUp (9,2 Mo)" at bounding box center [450, 141] width 68 height 5
click at [433, 138] on button "Importer dans SketchUp (9,2 Mo)" at bounding box center [450, 141] width 77 height 10
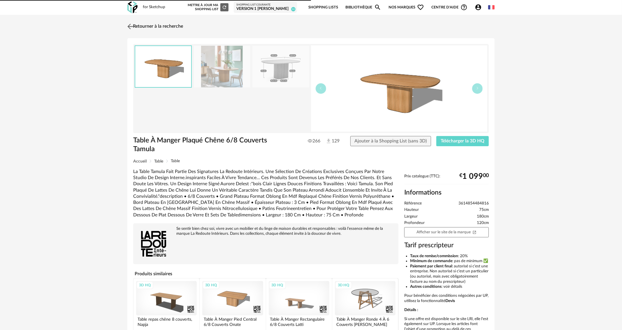
click at [131, 25] on img at bounding box center [130, 26] width 8 height 8
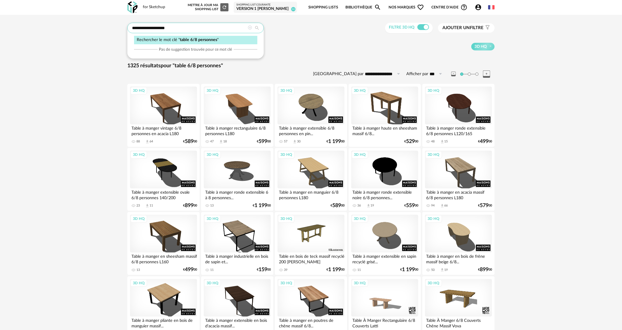
drag, startPoint x: 181, startPoint y: 30, endPoint x: 112, endPoint y: 31, distance: 69.1
type input "********"
type input "**********"
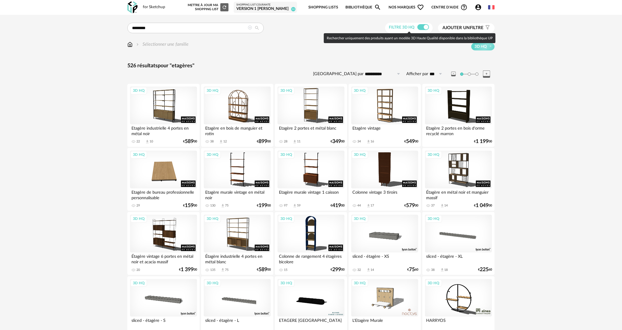
click at [417, 29] on span at bounding box center [423, 27] width 12 height 6
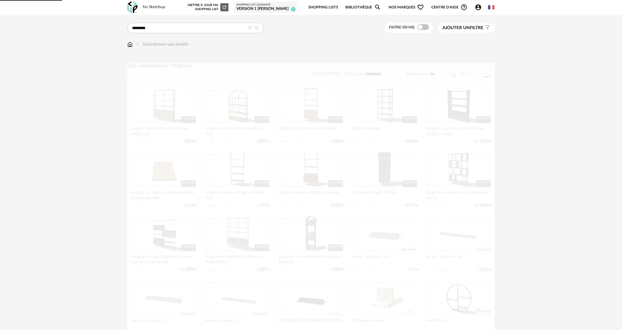
click at [468, 27] on span "Ajouter un" at bounding box center [455, 28] width 27 height 4
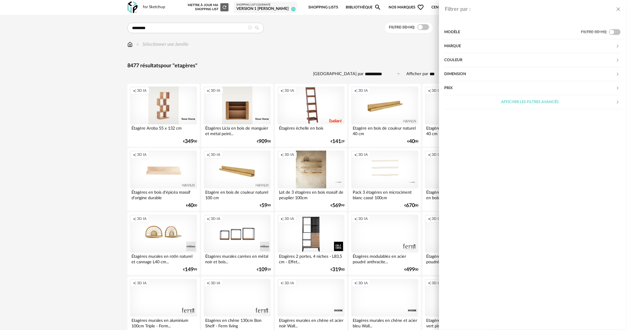
click at [455, 46] on div "Marque" at bounding box center [529, 46] width 171 height 14
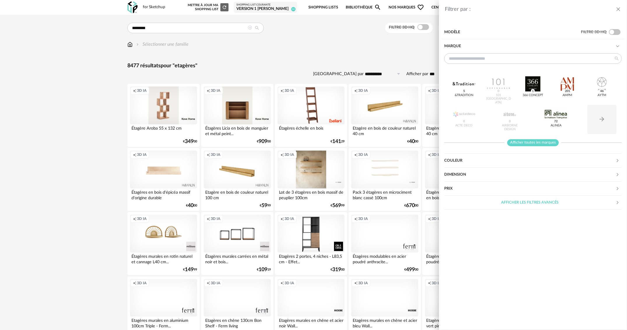
click at [542, 140] on span "Afficher toutes les marques" at bounding box center [533, 142] width 52 height 7
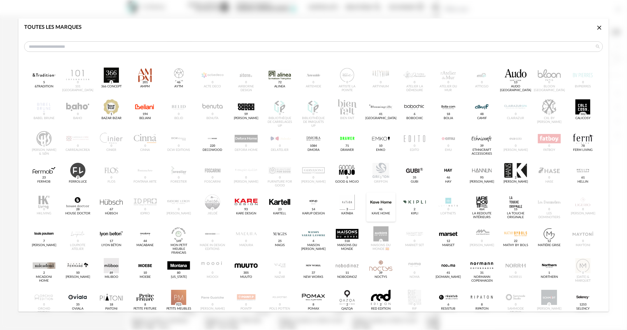
click at [384, 212] on div "Kave Home 46" at bounding box center [381, 214] width 18 height 4
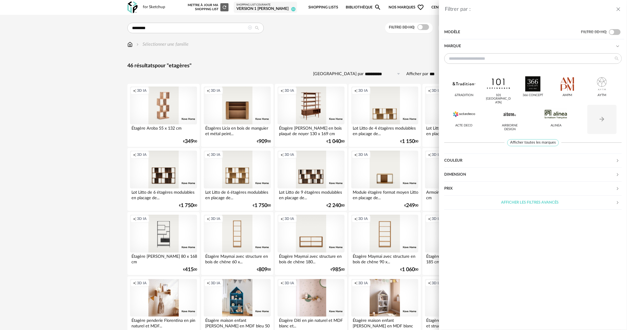
click at [359, 43] on div "Filtrer par : Modèle Filtre 3D HQ Marque &tradition 101 [GEOGRAPHIC_DATA] 366 C…" at bounding box center [313, 165] width 627 height 330
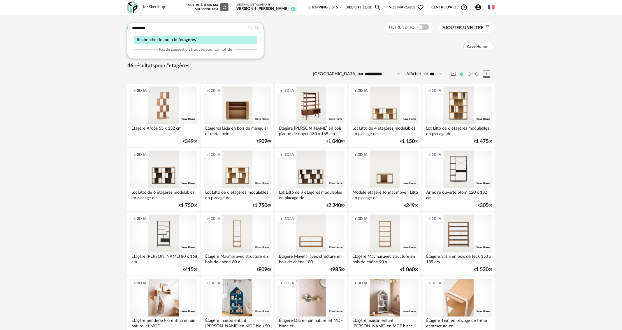
drag, startPoint x: 156, startPoint y: 30, endPoint x: 149, endPoint y: 23, distance: 10.1
type input "**********"
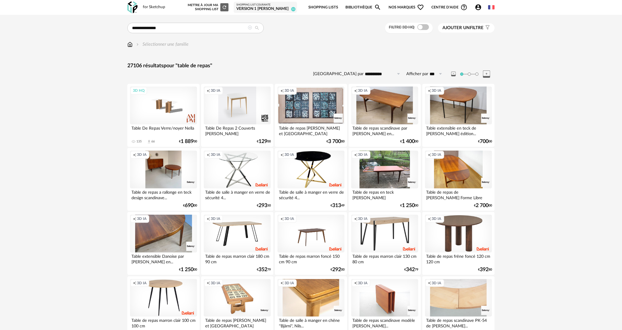
click at [474, 27] on span "Ajouter un filtre" at bounding box center [462, 28] width 41 height 6
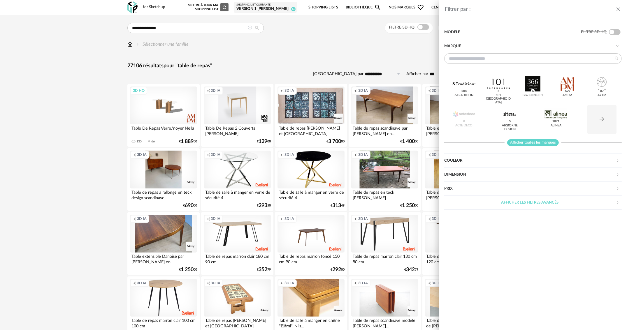
click at [524, 140] on span "Afficher toutes les marques" at bounding box center [533, 142] width 52 height 7
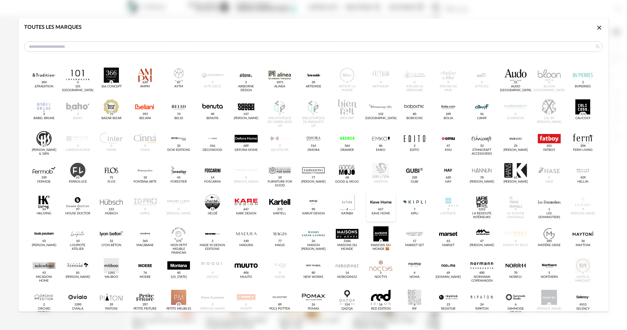
click at [379, 201] on div "dialog" at bounding box center [380, 202] width 23 height 15
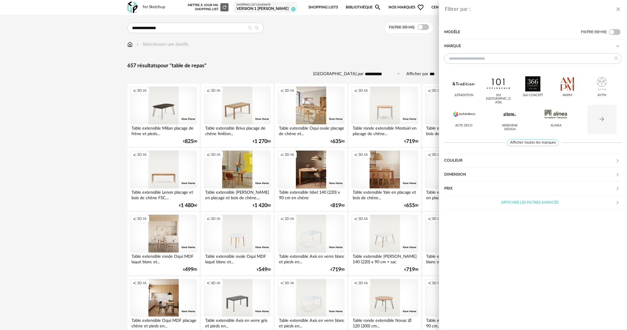
click at [328, 47] on div "Filtrer par : Modèle Filtre 3D HQ Marque &tradition 101 Copenhagen 366 Concept …" at bounding box center [313, 165] width 627 height 330
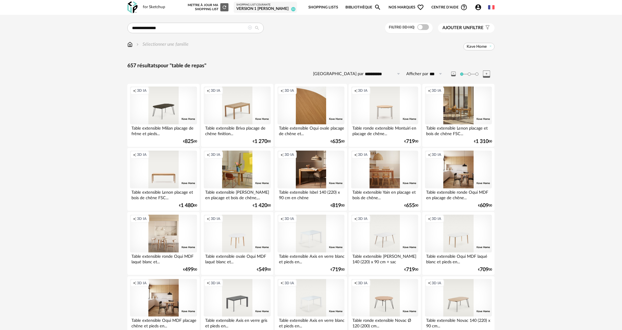
click at [312, 103] on div "Creation icon 3D IA" at bounding box center [310, 106] width 67 height 38
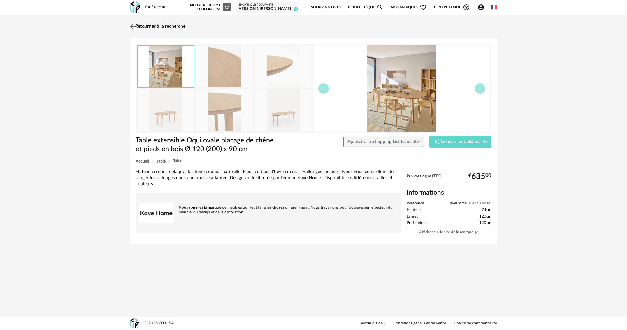
click at [130, 24] on img at bounding box center [133, 26] width 8 height 8
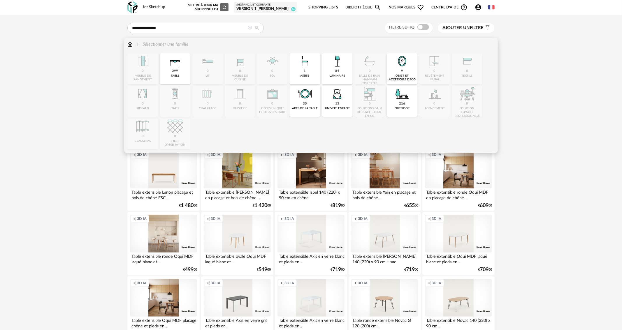
click at [130, 44] on img at bounding box center [129, 44] width 5 height 7
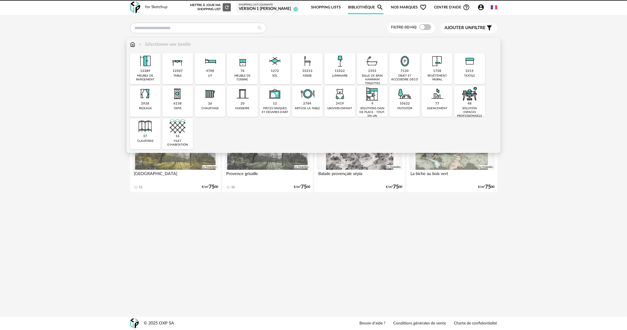
click at [178, 65] on img at bounding box center [178, 61] width 16 height 16
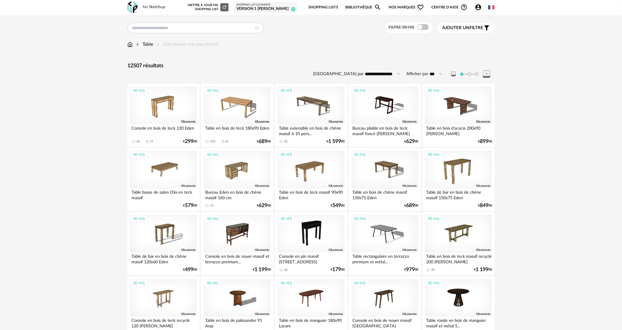
click at [455, 30] on span "Ajouter un filtre" at bounding box center [462, 28] width 41 height 6
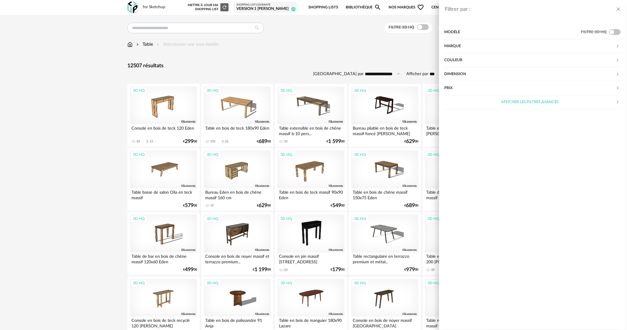
click at [449, 44] on div "Marque" at bounding box center [529, 46] width 171 height 14
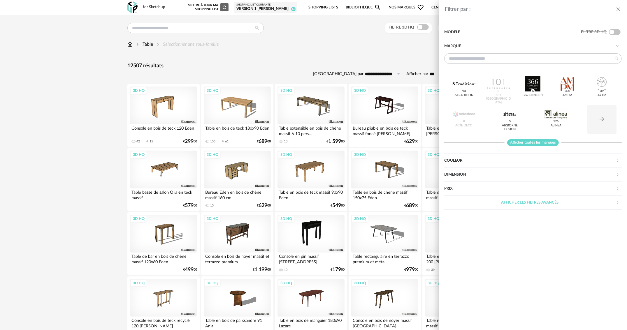
click at [518, 143] on span "Afficher toutes les marques" at bounding box center [533, 142] width 52 height 7
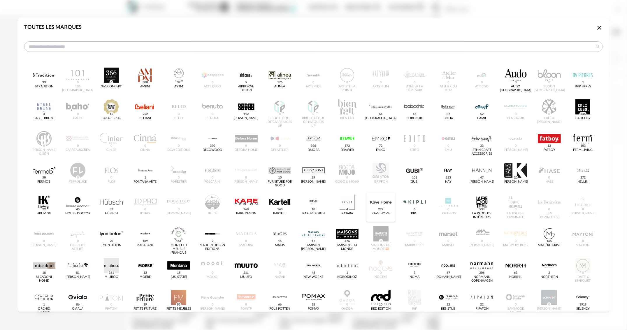
click at [378, 207] on span "299" at bounding box center [380, 209] width 7 height 5
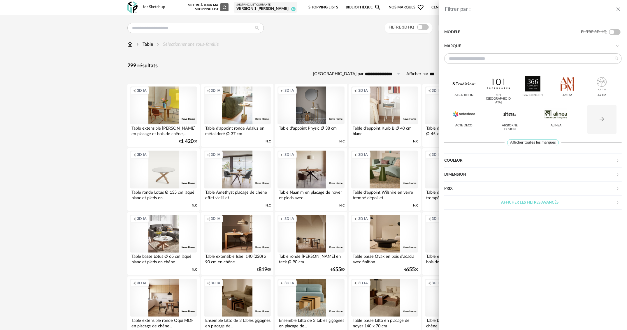
click at [330, 56] on div "Filtrer par : Modèle Filtre 3D HQ Marque &tradition 101 [GEOGRAPHIC_DATA] 366 C…" at bounding box center [313, 165] width 627 height 330
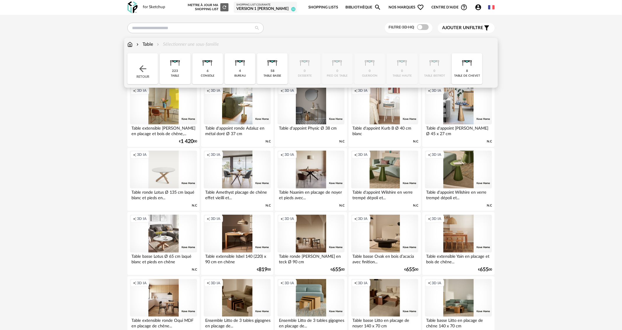
click at [151, 44] on div "Table" at bounding box center [144, 44] width 18 height 7
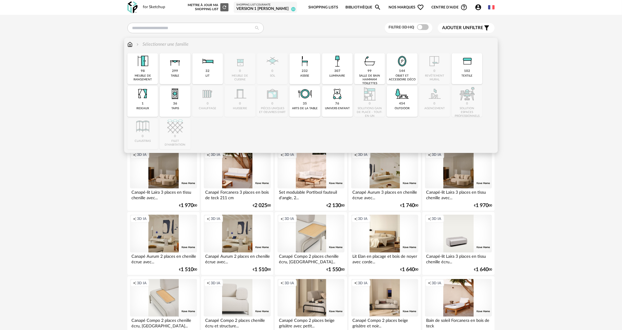
click at [186, 71] on div "299 table" at bounding box center [175, 68] width 31 height 31
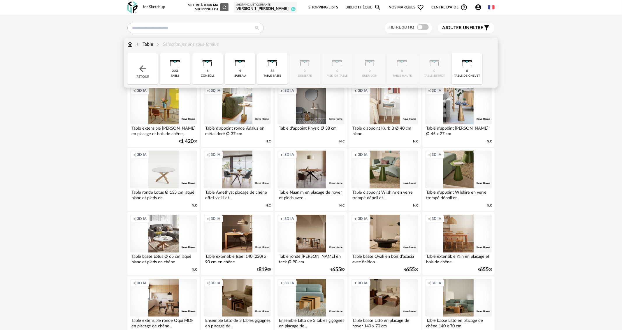
click at [186, 71] on div "223 table" at bounding box center [175, 68] width 31 height 31
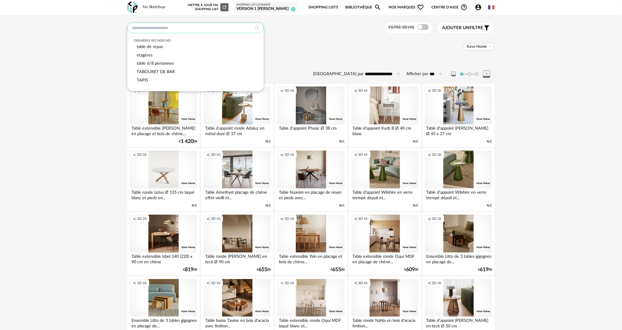
click at [149, 27] on input "text" at bounding box center [195, 28] width 136 height 10
click at [157, 47] on span "table de repas" at bounding box center [150, 47] width 26 height 4
type input "**********"
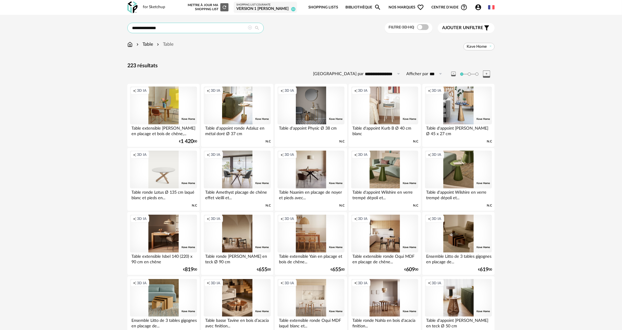
drag, startPoint x: 164, startPoint y: 28, endPoint x: 123, endPoint y: 30, distance: 41.1
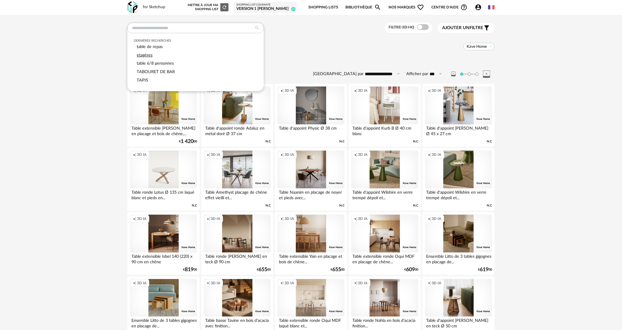
click at [149, 56] on span "etagères" at bounding box center [145, 55] width 16 height 4
type input "********"
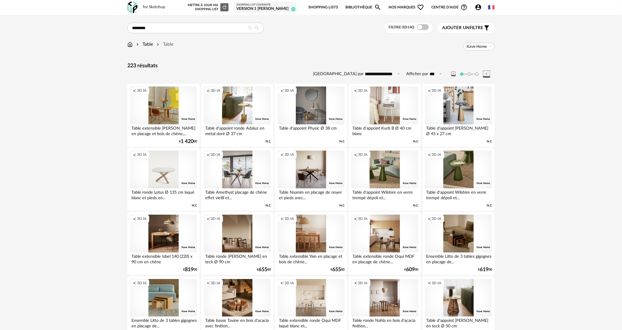
click at [258, 28] on icon at bounding box center [257, 27] width 10 height 5
type input "**********"
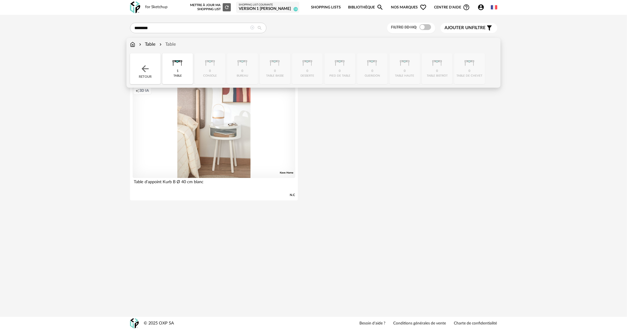
click at [134, 44] on img at bounding box center [132, 44] width 5 height 7
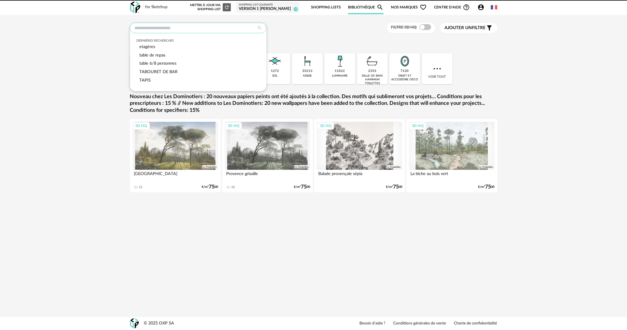
click at [157, 29] on input "text" at bounding box center [198, 28] width 136 height 10
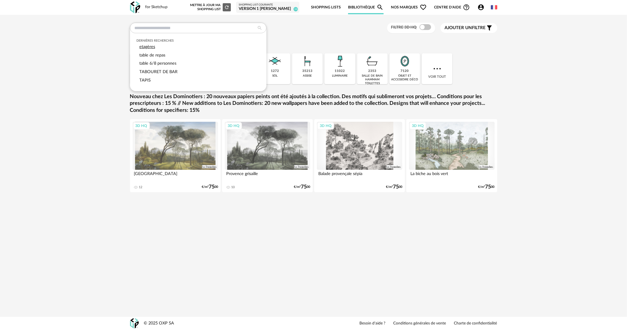
click at [152, 49] on span "etagères" at bounding box center [147, 47] width 16 height 4
type input "********"
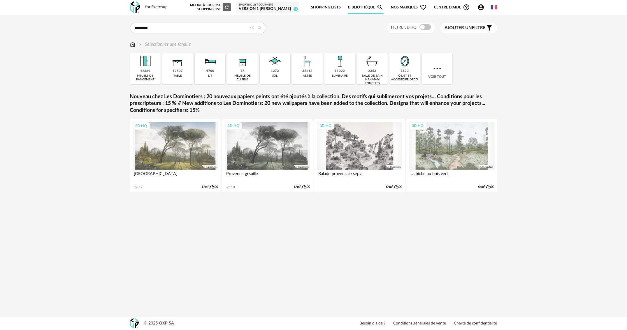
click at [468, 24] on div "Ajouter un filtre s Filter icon" at bounding box center [469, 27] width 48 height 7
click at [455, 44] on div "Marque" at bounding box center [529, 46] width 171 height 14
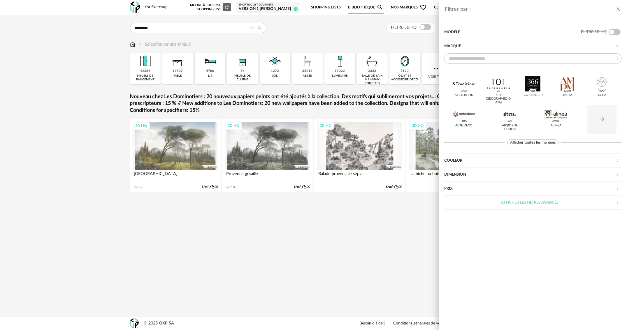
click at [530, 139] on div "&tradition 612 101 [GEOGRAPHIC_DATA] 23 366 Concept 184 AMPM 6368 AYTM 229 Acte…" at bounding box center [532, 99] width 177 height 93
click at [530, 140] on span "Afficher toutes les marques" at bounding box center [533, 142] width 52 height 7
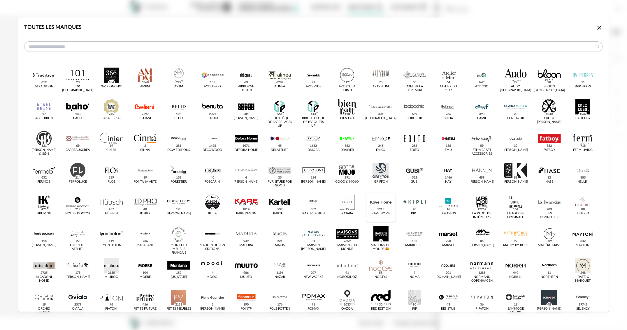
click at [391, 201] on div "Kave Home 1915" at bounding box center [380, 207] width 29 height 29
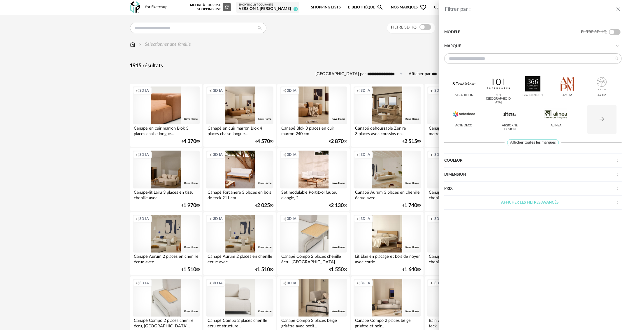
click at [196, 30] on div "Filtrer par : Modèle Filtre 3D HQ Marque &tradition 101 [GEOGRAPHIC_DATA] 366 C…" at bounding box center [313, 165] width 627 height 330
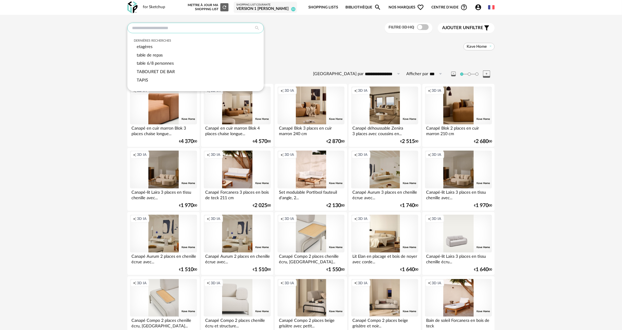
click at [168, 27] on input "text" at bounding box center [195, 28] width 136 height 10
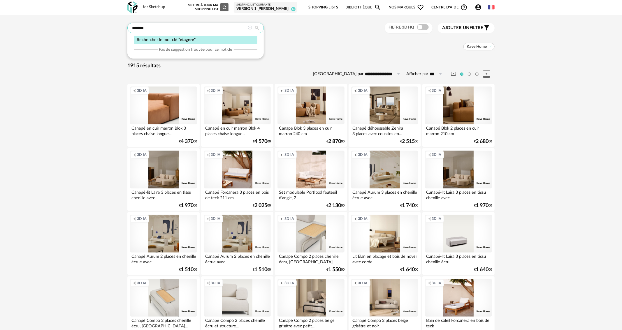
type input "*******"
type input "**********"
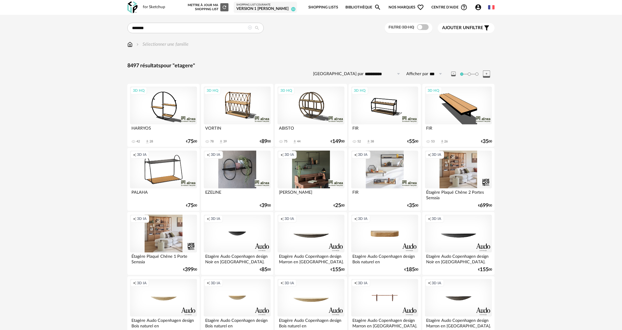
click at [445, 28] on span "Ajouter un" at bounding box center [455, 28] width 27 height 4
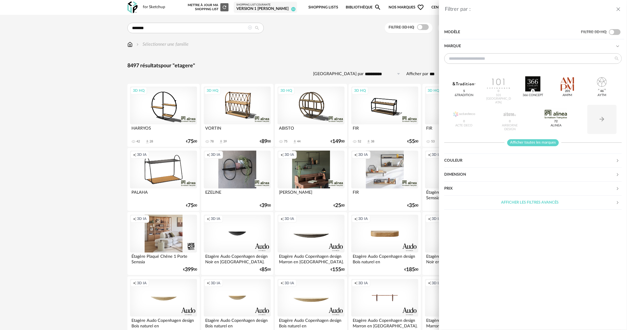
click at [522, 140] on span "Afficher toutes les marques" at bounding box center [533, 142] width 52 height 7
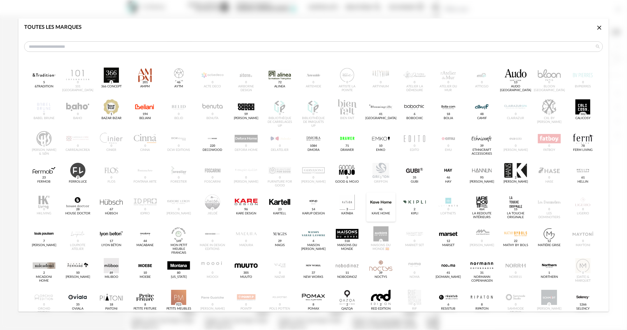
click at [370, 207] on div "dialog" at bounding box center [380, 202] width 23 height 15
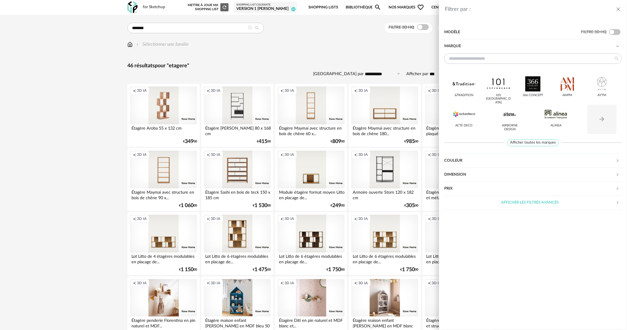
click at [353, 44] on div "Filtrer par : Modèle Filtre 3D HQ Marque &tradition 101 [GEOGRAPHIC_DATA] 366 C…" at bounding box center [313, 165] width 627 height 330
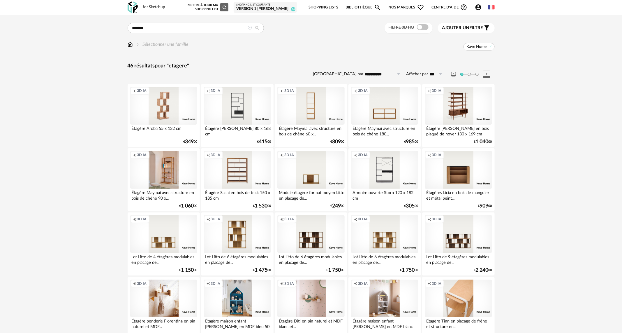
click at [152, 170] on div "Creation icon 3D IA" at bounding box center [163, 170] width 67 height 38
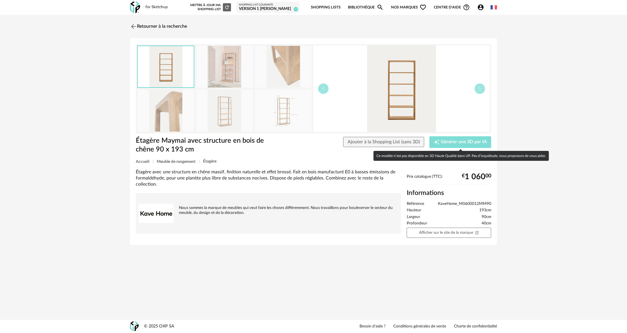
click at [476, 143] on span "Générer une 3D par IA" at bounding box center [464, 142] width 46 height 5
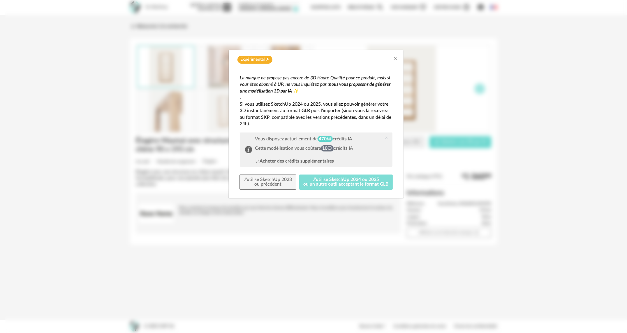
click at [319, 182] on button "J'utilise SketchUp 2024 ou 2025 ou un autre outil acceptant le format GLB" at bounding box center [346, 181] width 94 height 15
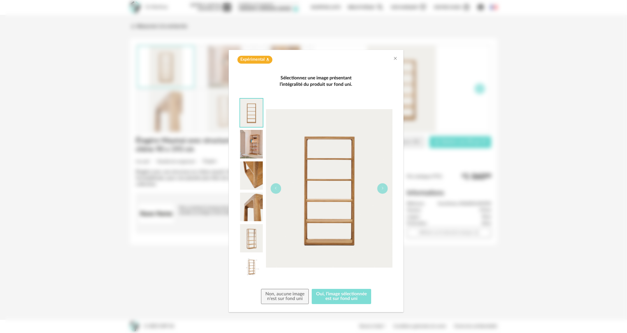
click at [339, 297] on button "Oui, l'image sélectionnée est sur fond uni" at bounding box center [341, 296] width 59 height 15
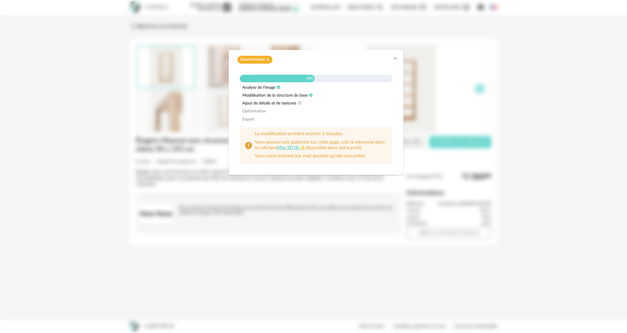
click at [349, 290] on div "Expérimental Flask icon 49% Analyse de l’image Modélisation de la structure de …" at bounding box center [316, 166] width 622 height 333
